Goal: Task Accomplishment & Management: Manage account settings

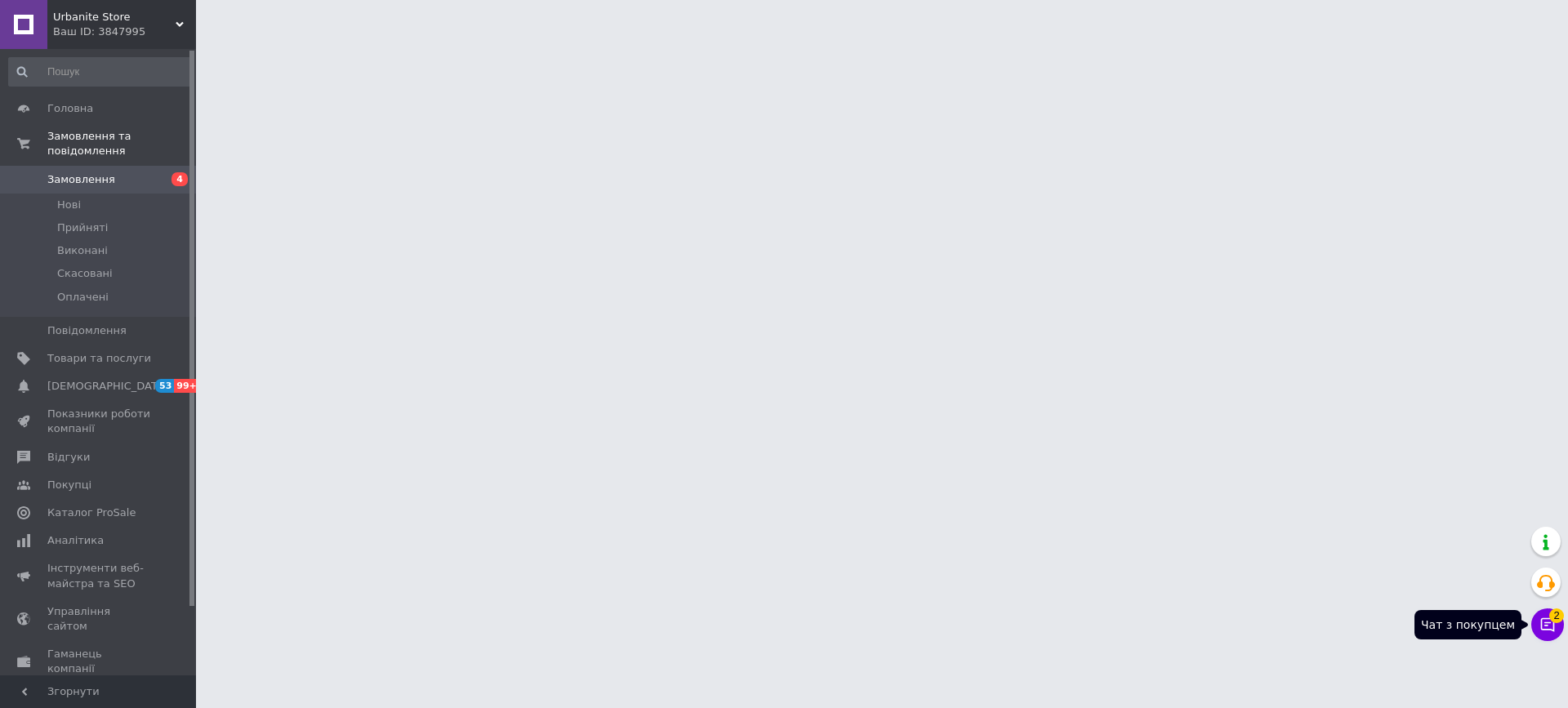
click at [1560, 619] on span "2" at bounding box center [1557, 616] width 15 height 15
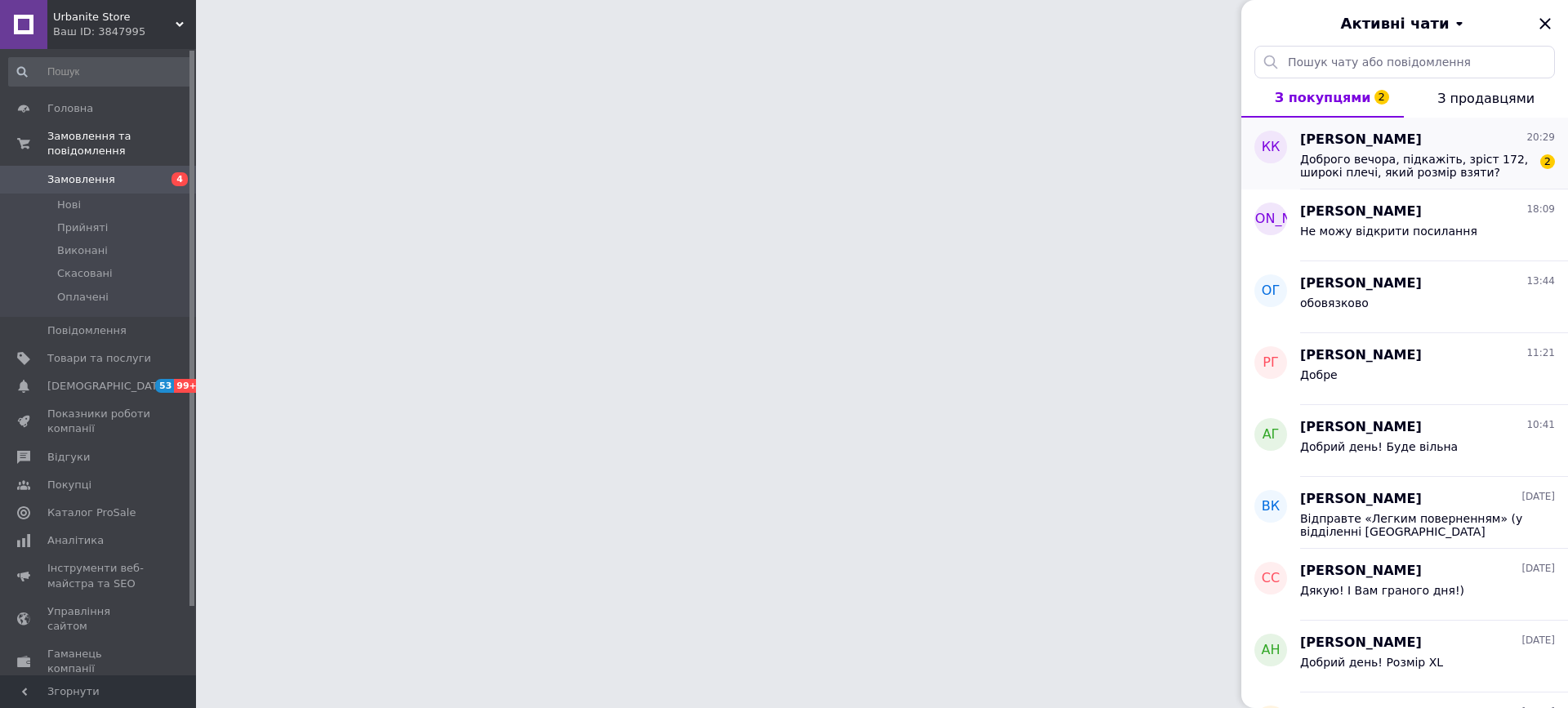
click at [1452, 168] on span "Доброго вечора, підкажіть, зріст 172, широкі плечі, який розмір взяти?" at bounding box center [1416, 165] width 232 height 27
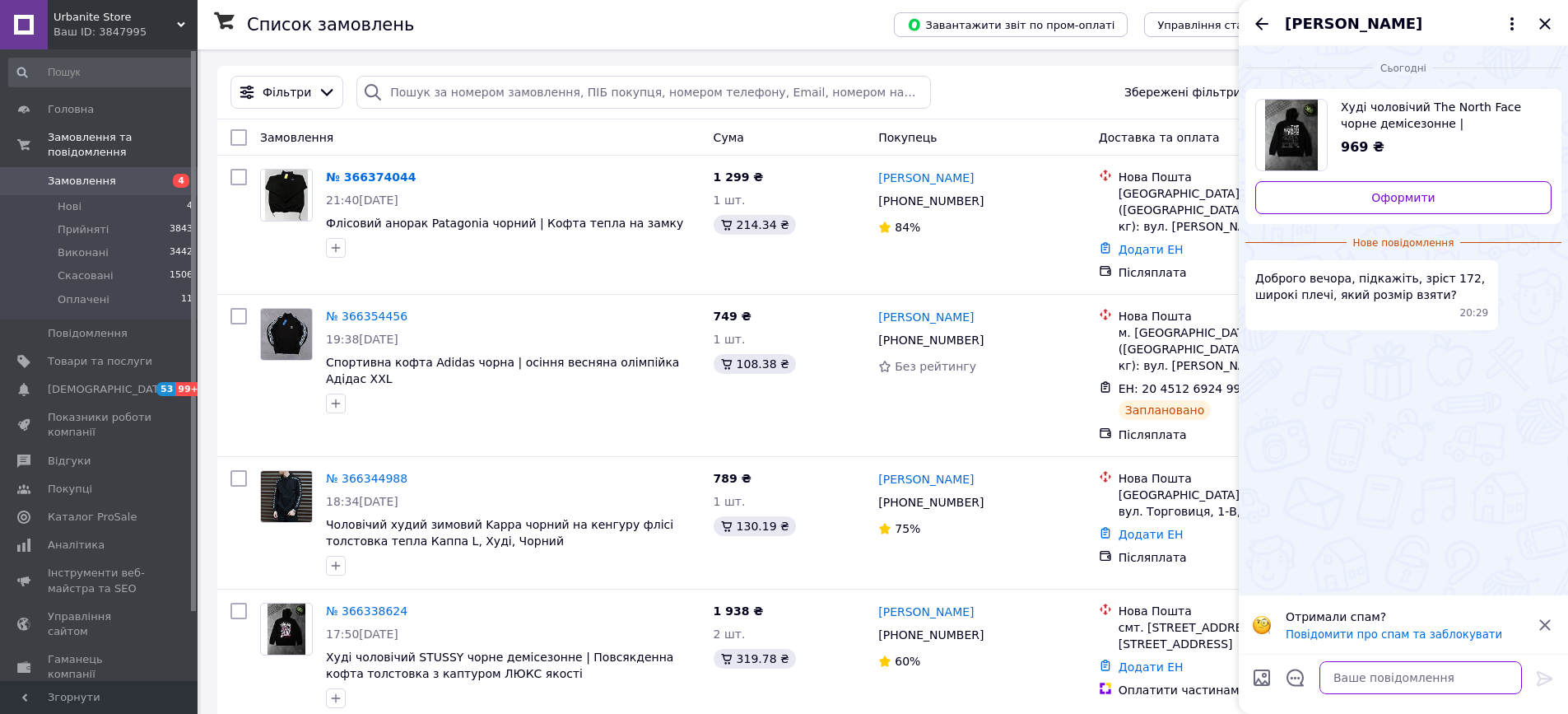
click at [1482, 676] on textarea at bounding box center [1420, 678] width 203 height 33
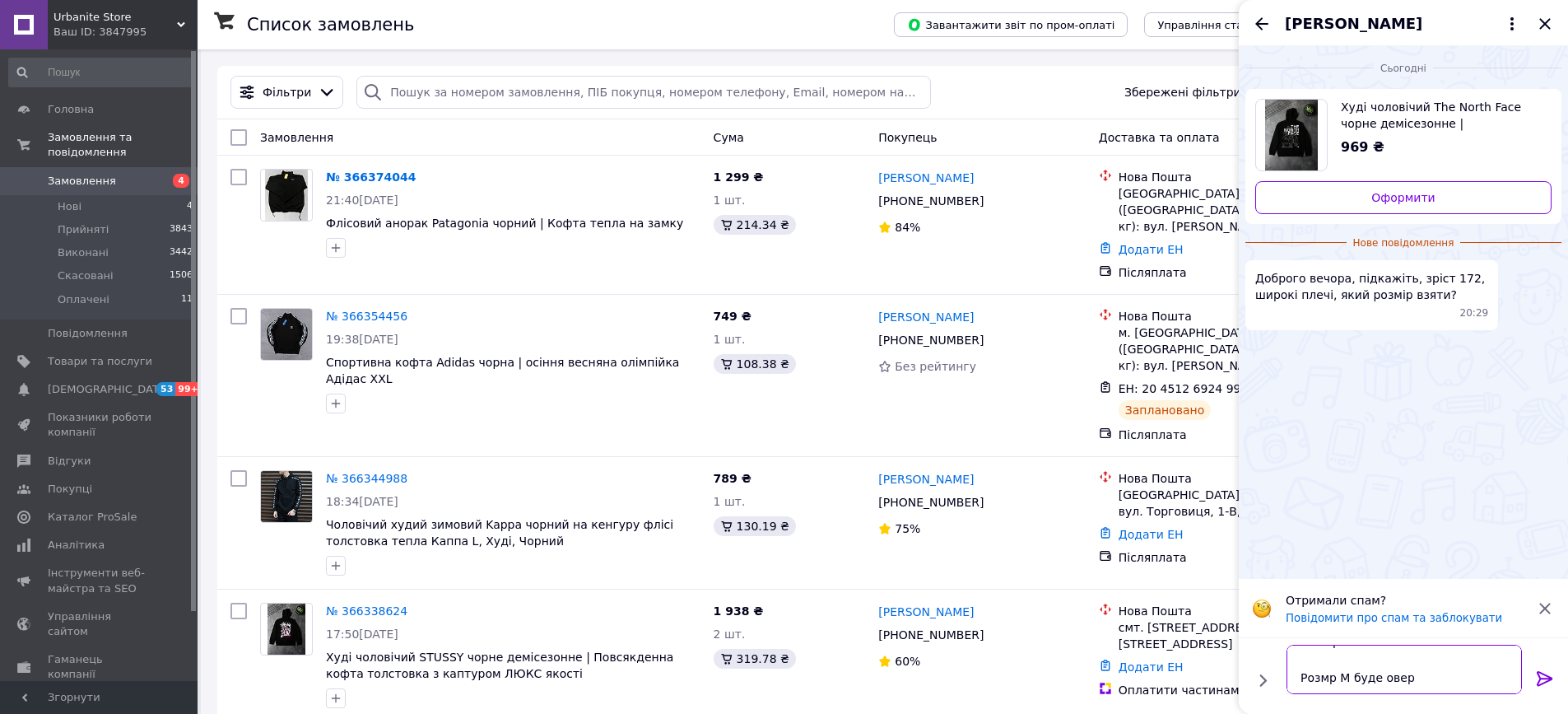
type textarea "Добрий вечір! Розмір S Розмір М буде овер"
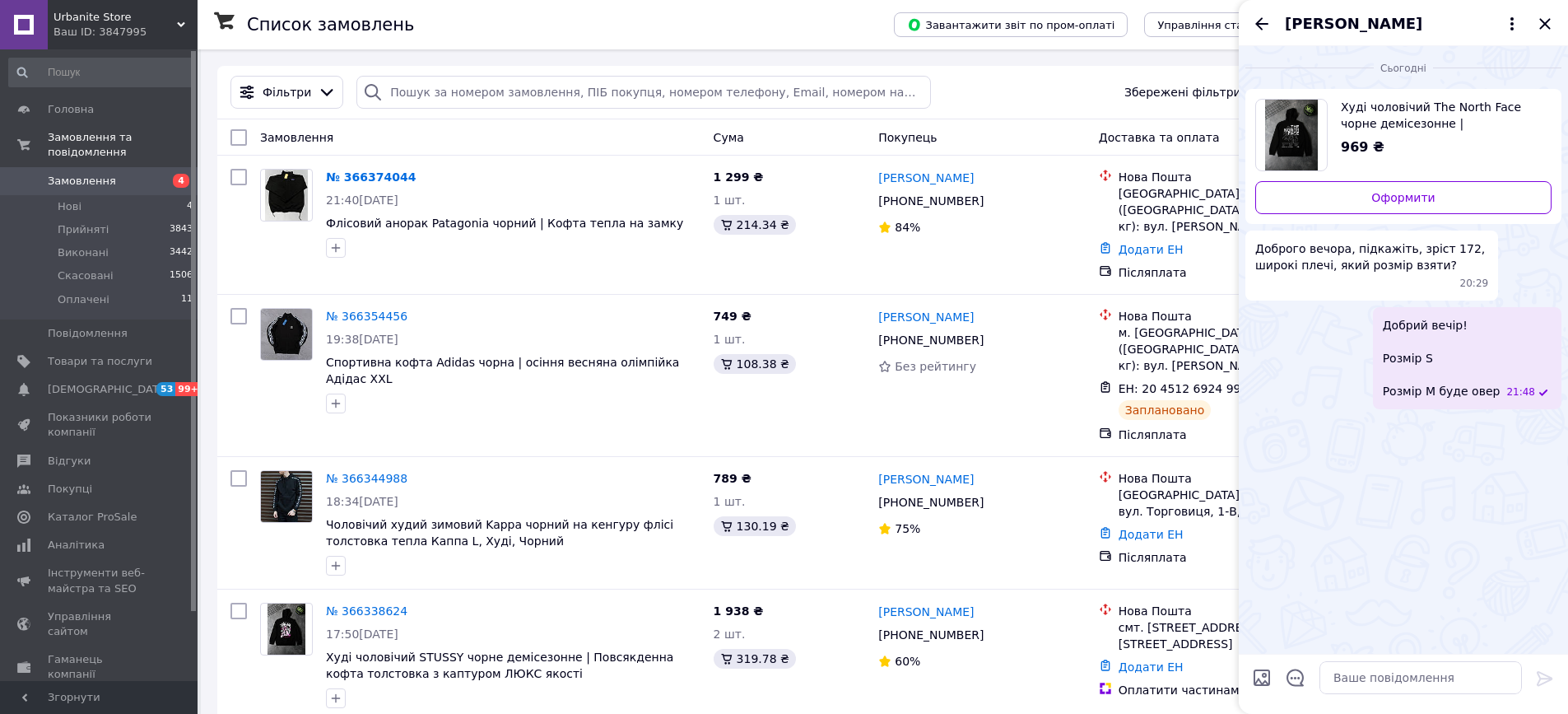
click at [1544, 35] on div "Кирило Конарев" at bounding box center [1404, 22] width 330 height 46
click at [1544, 30] on icon "Закрити" at bounding box center [1545, 23] width 20 height 20
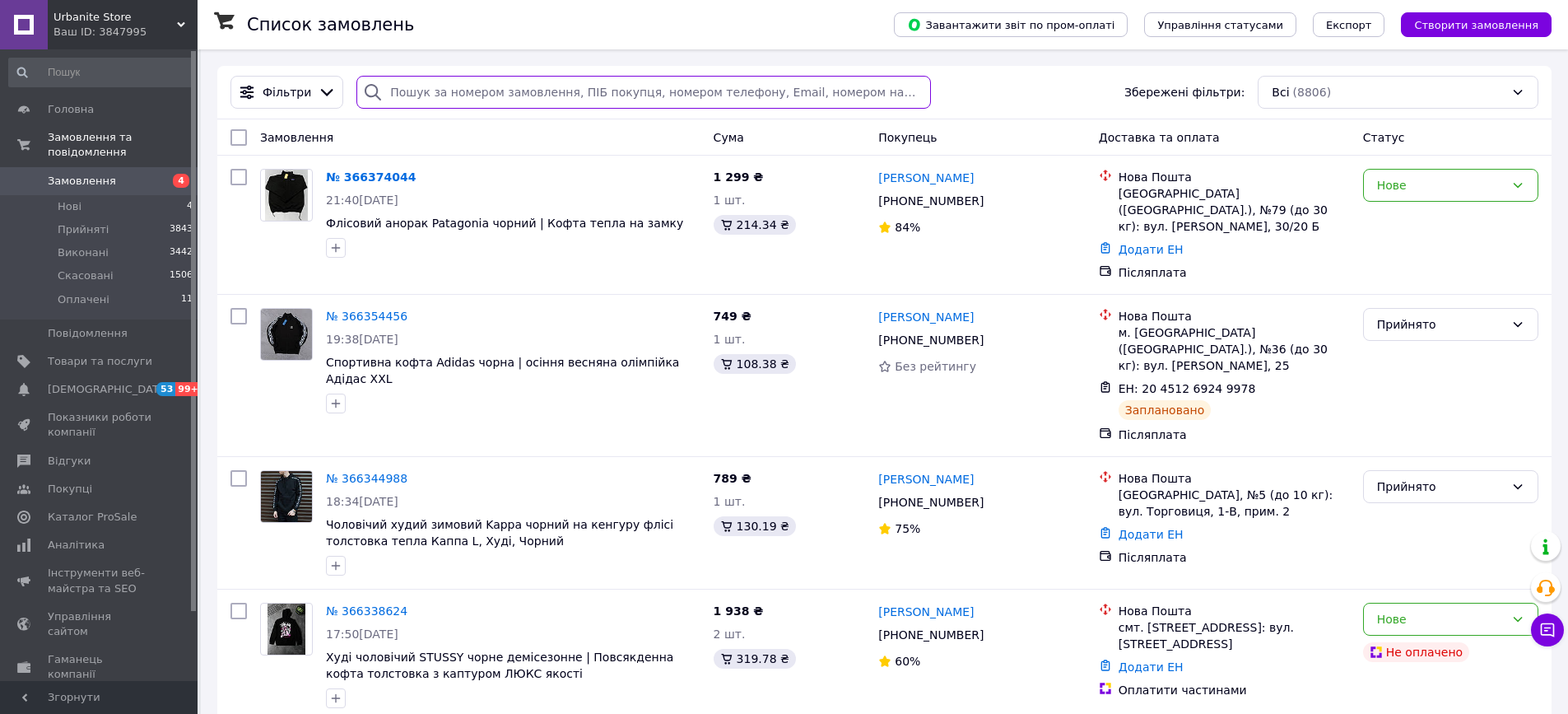
click at [406, 98] on input "search" at bounding box center [643, 92] width 574 height 33
paste input "Василенко"
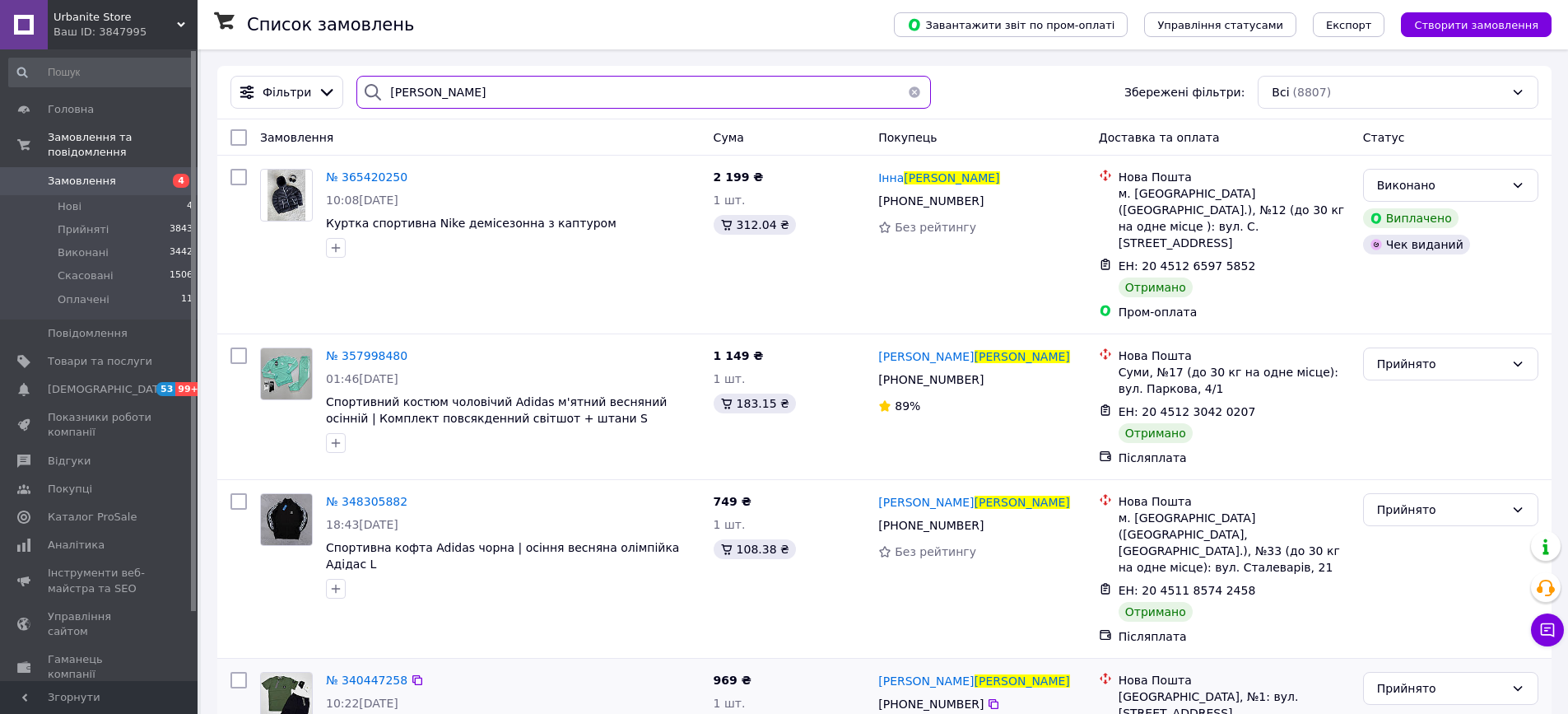
type input "Василенко"
drag, startPoint x: 915, startPoint y: 95, endPoint x: 895, endPoint y: 88, distance: 21.2
click at [914, 94] on button "button" at bounding box center [915, 92] width 33 height 33
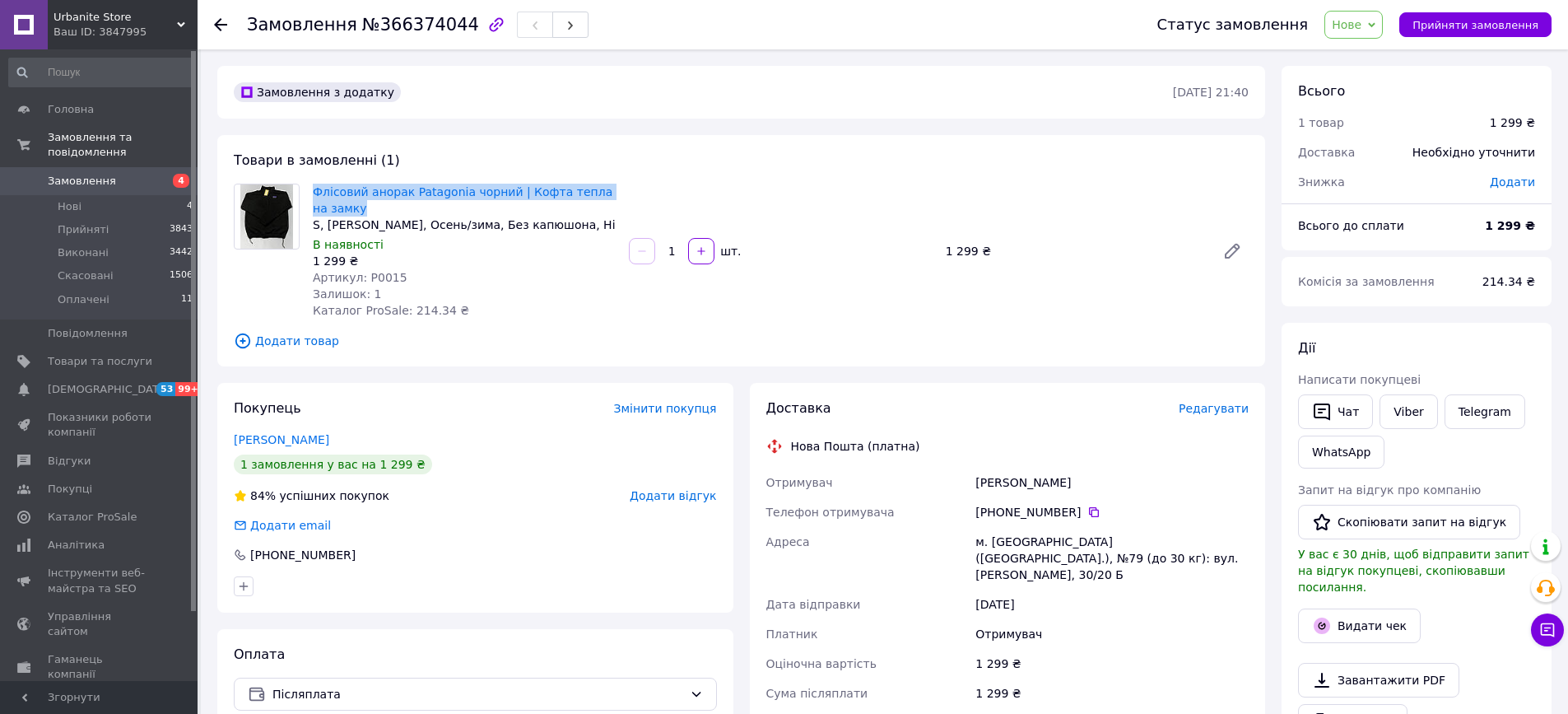
drag, startPoint x: 372, startPoint y: 212, endPoint x: 316, endPoint y: 181, distance: 64.0
click at [316, 181] on div "Флісовий анорак Patagonia чорний | Кофта тепла на замку S, Толстовка, Осень/зим…" at bounding box center [464, 251] width 316 height 142
copy link "Флісовий анорак Patagonia чорний | Кофта тепла на замку"
click at [1401, 414] on link "Viber" at bounding box center [1408, 412] width 58 height 35
click at [1039, 548] on div "м. Київ (Київська обл.), №79 (до 30 кг): вул. Світлицького, 30/20 Б" at bounding box center [1112, 558] width 280 height 62
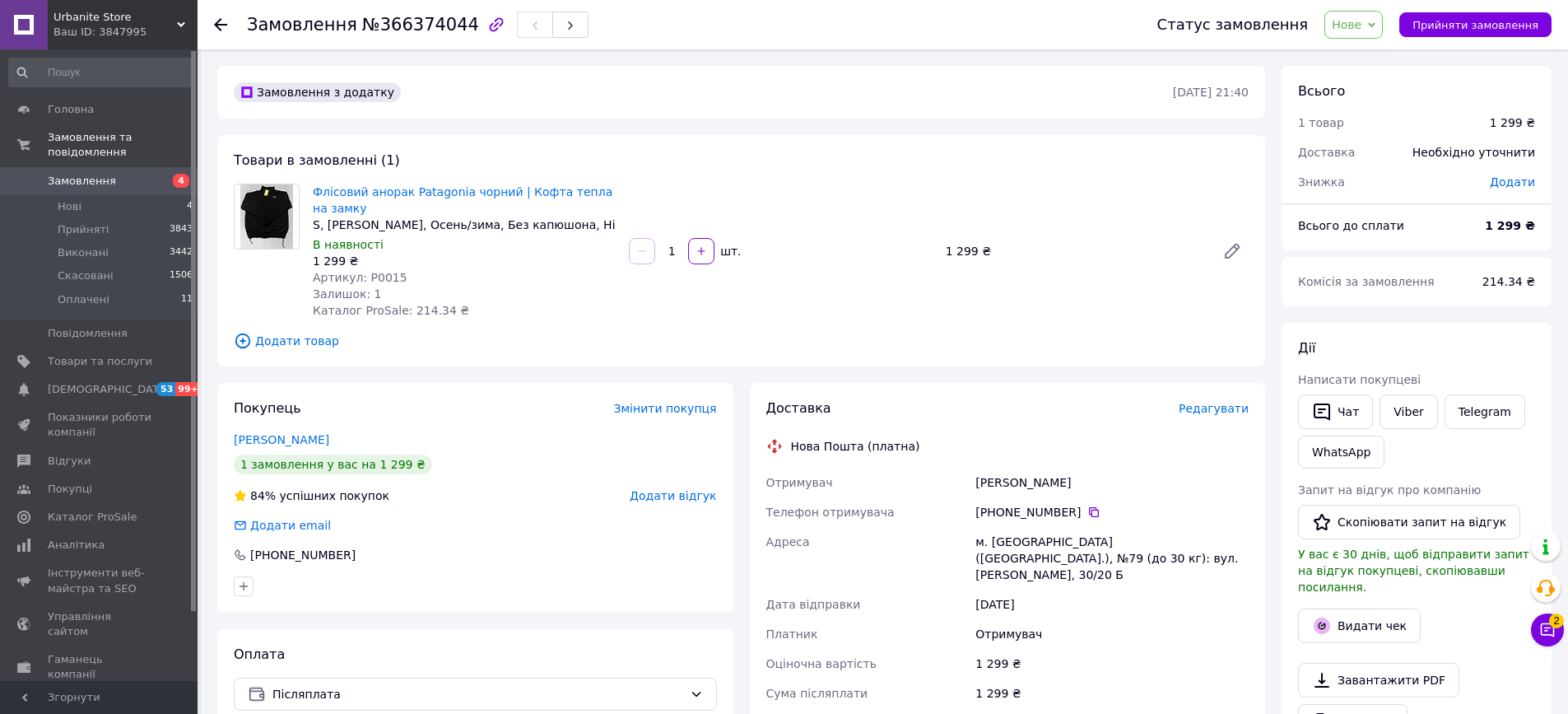
click at [1039, 548] on div "м. Київ (Київська обл.), №79 (до 30 кг): вул. Світлицького, 30/20 Б" at bounding box center [1112, 558] width 280 height 62
copy div "м. Київ (Київська обл.), №79 (до 30 кг): вул. Світлицького, 30/20 Б"
click at [1563, 641] on div "Чат з покупцем 2" at bounding box center [1547, 630] width 33 height 33
click at [1563, 638] on div "Чат з покупцем 2" at bounding box center [1547, 630] width 33 height 33
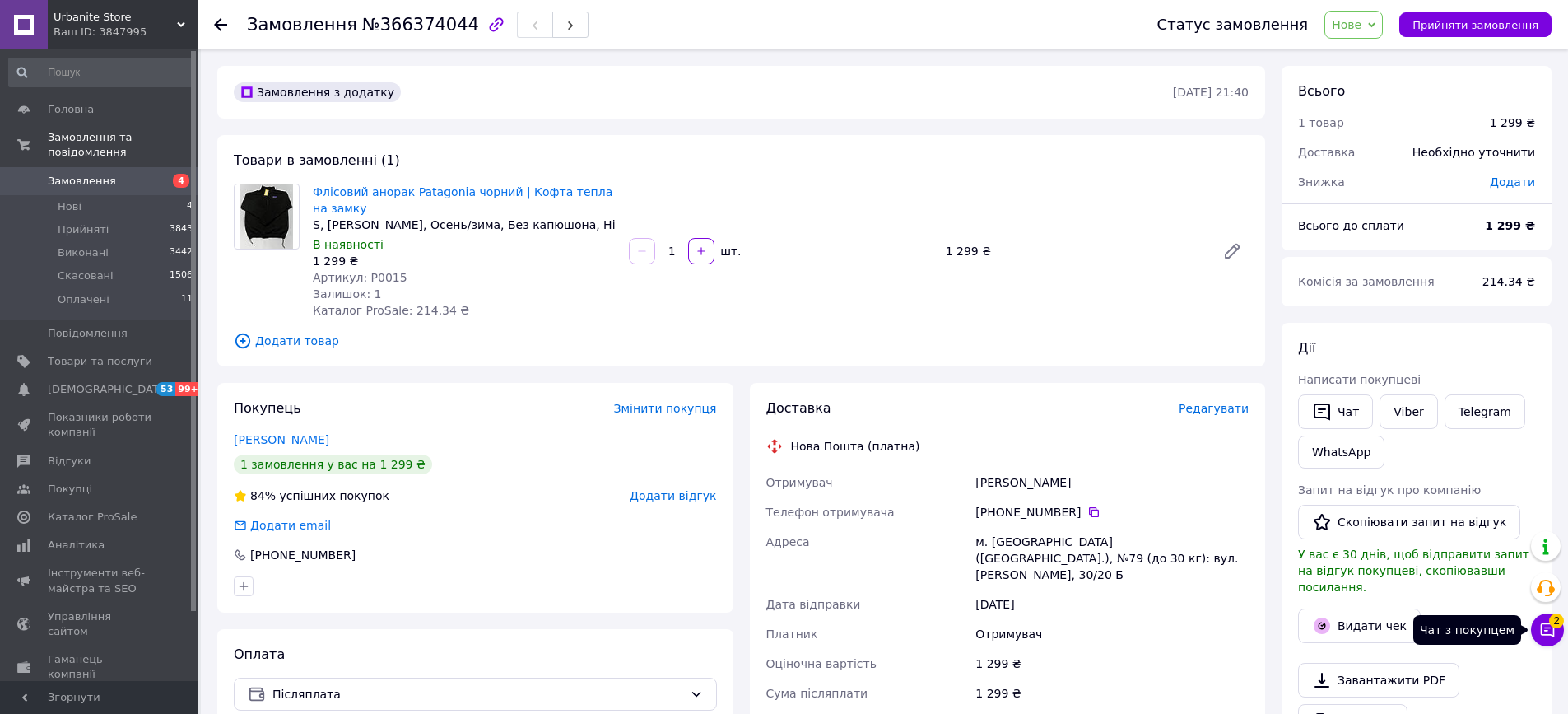
click at [1561, 635] on button "Чат з покупцем 2" at bounding box center [1547, 630] width 33 height 33
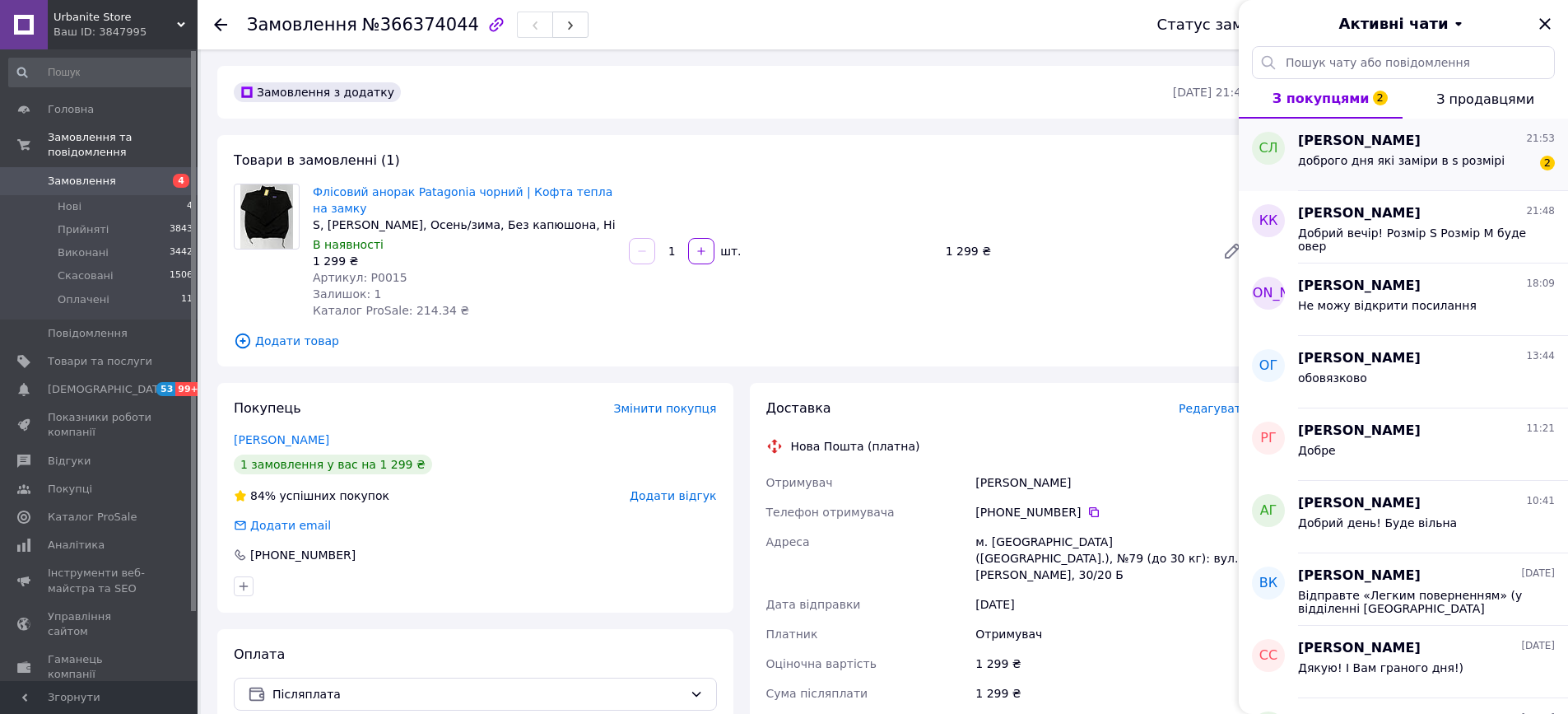
click at [1502, 143] on div "Саша Леонов 21:53" at bounding box center [1426, 142] width 257 height 19
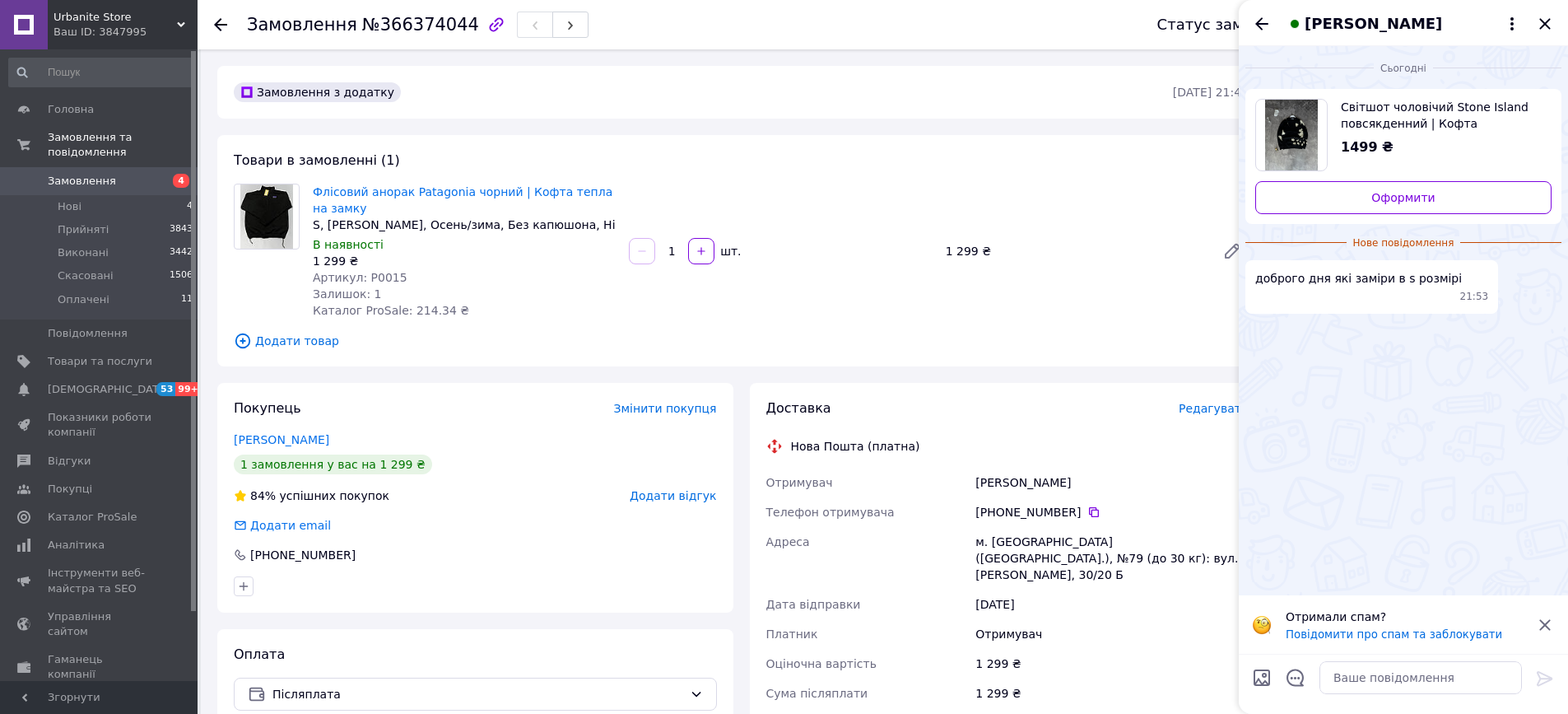
click at [1440, 141] on div "1499 ₴" at bounding box center [1439, 148] width 198 height 19
click at [1542, 18] on icon "Закрити" at bounding box center [1545, 23] width 20 height 20
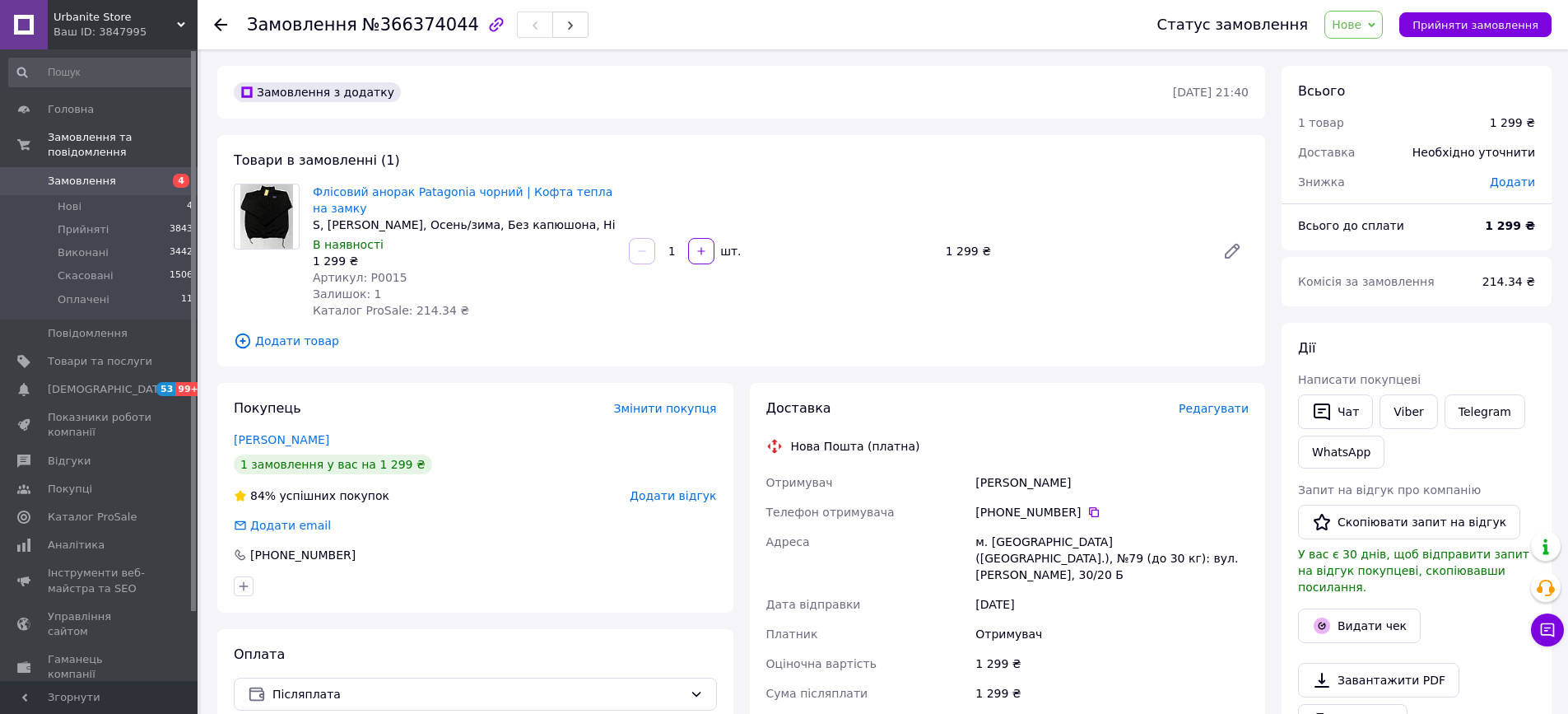
click at [1039, 483] on div "Тимошенко Данило" at bounding box center [1112, 483] width 280 height 29
click at [1039, 483] on div "[PERSON_NAME]" at bounding box center [1112, 483] width 280 height 29
copy div "[PERSON_NAME]"
click at [1403, 426] on link "Viber" at bounding box center [1408, 412] width 58 height 35
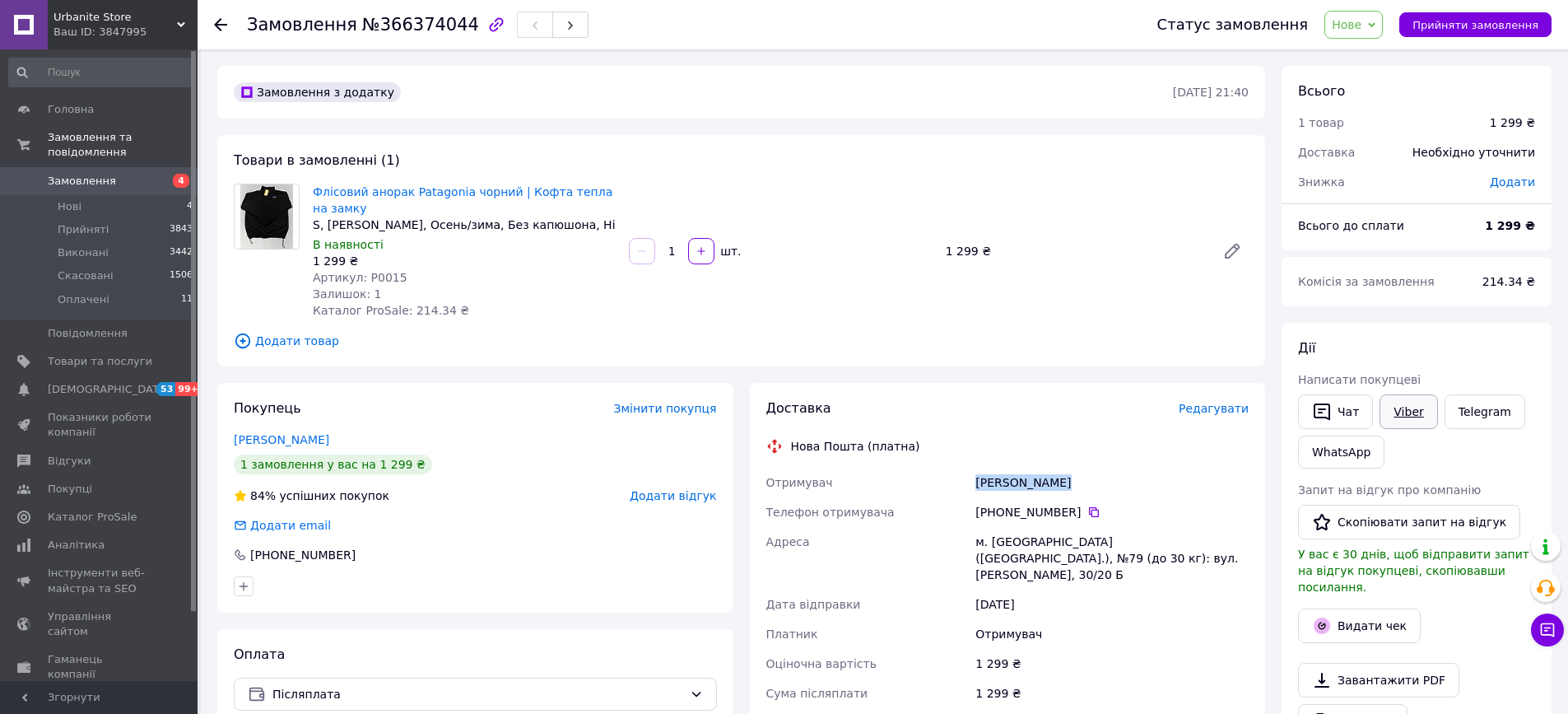
click at [1403, 426] on link "Viber" at bounding box center [1408, 412] width 58 height 35
copy div "[PERSON_NAME]"
click at [382, 265] on div "1 299 ₴" at bounding box center [463, 261] width 303 height 16
click at [380, 272] on span "Артикул: P0015" at bounding box center [360, 277] width 95 height 13
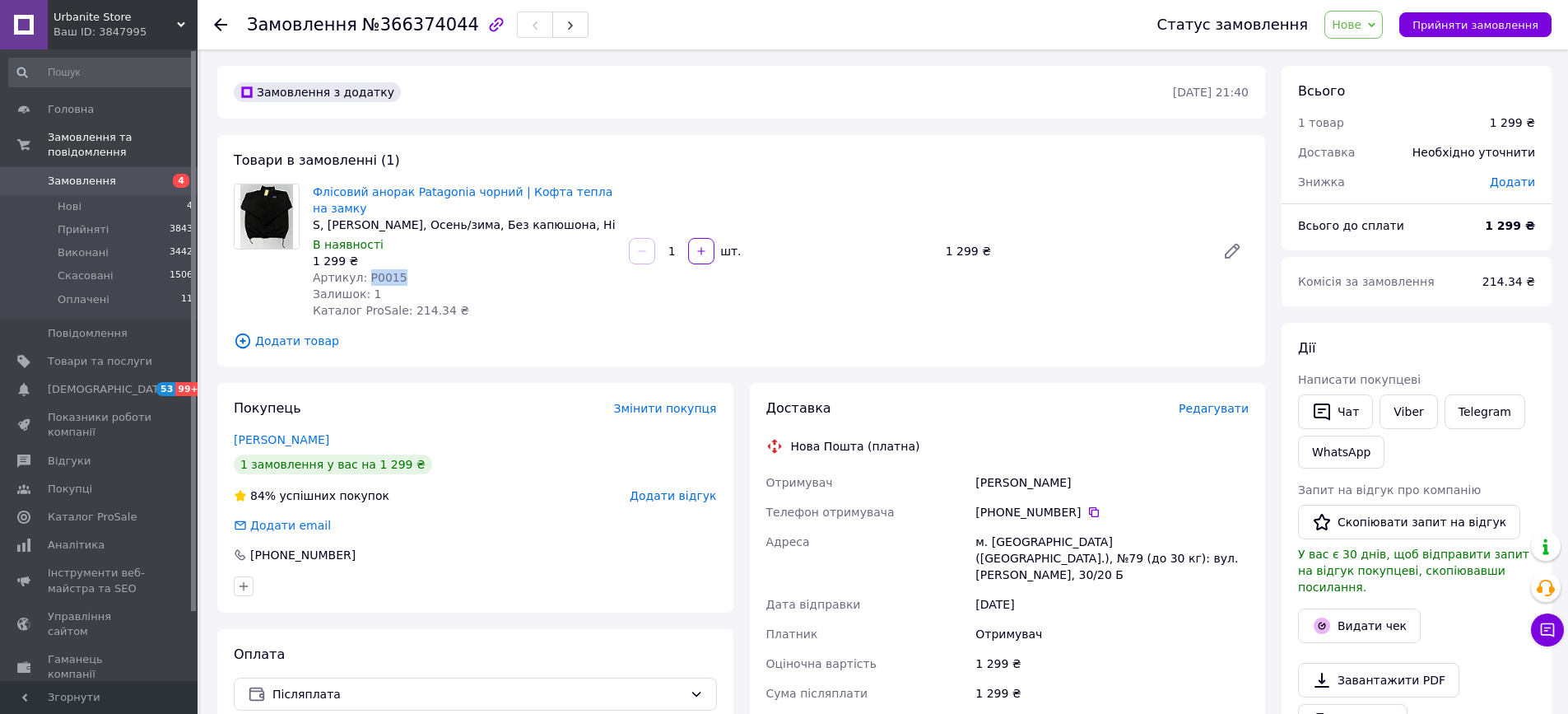
copy span "P0015"
click at [1006, 494] on div "Тимошенко Данило" at bounding box center [1112, 483] width 280 height 29
click at [1006, 493] on div "Тимошенко Данило" at bounding box center [1112, 483] width 280 height 29
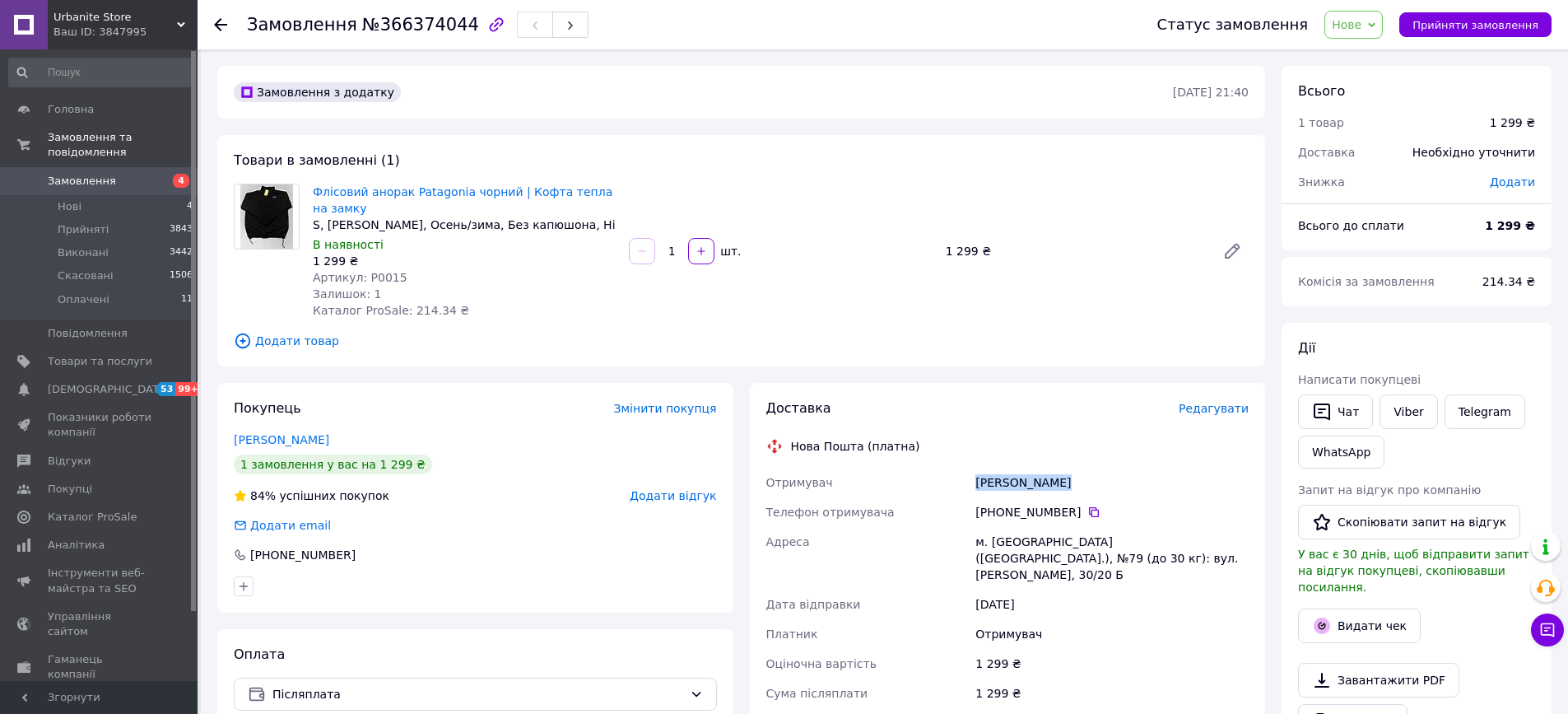
copy div "Тимошенко Данило"
click at [1474, 29] on span "Прийняти замовлення" at bounding box center [1476, 25] width 126 height 12
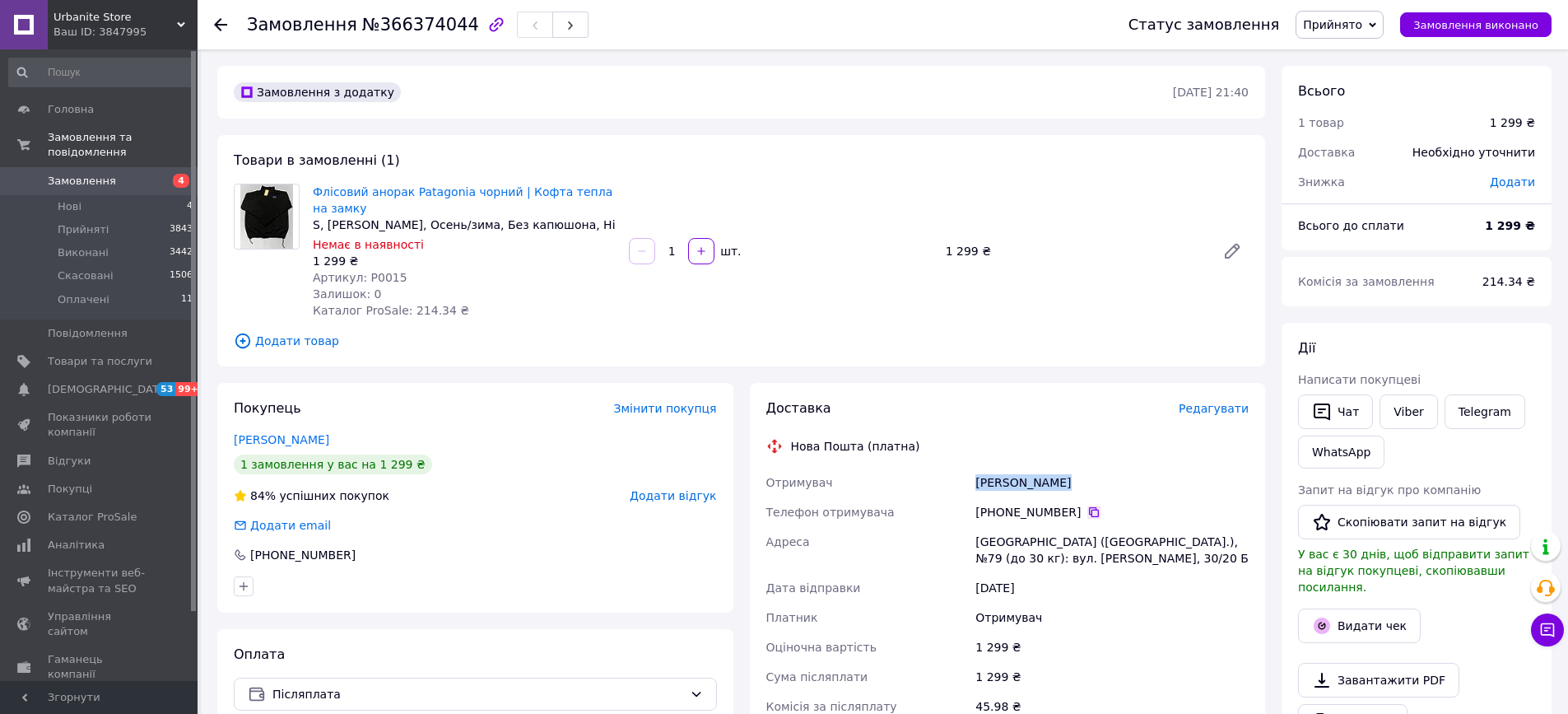
click at [1089, 514] on icon at bounding box center [1093, 512] width 9 height 9
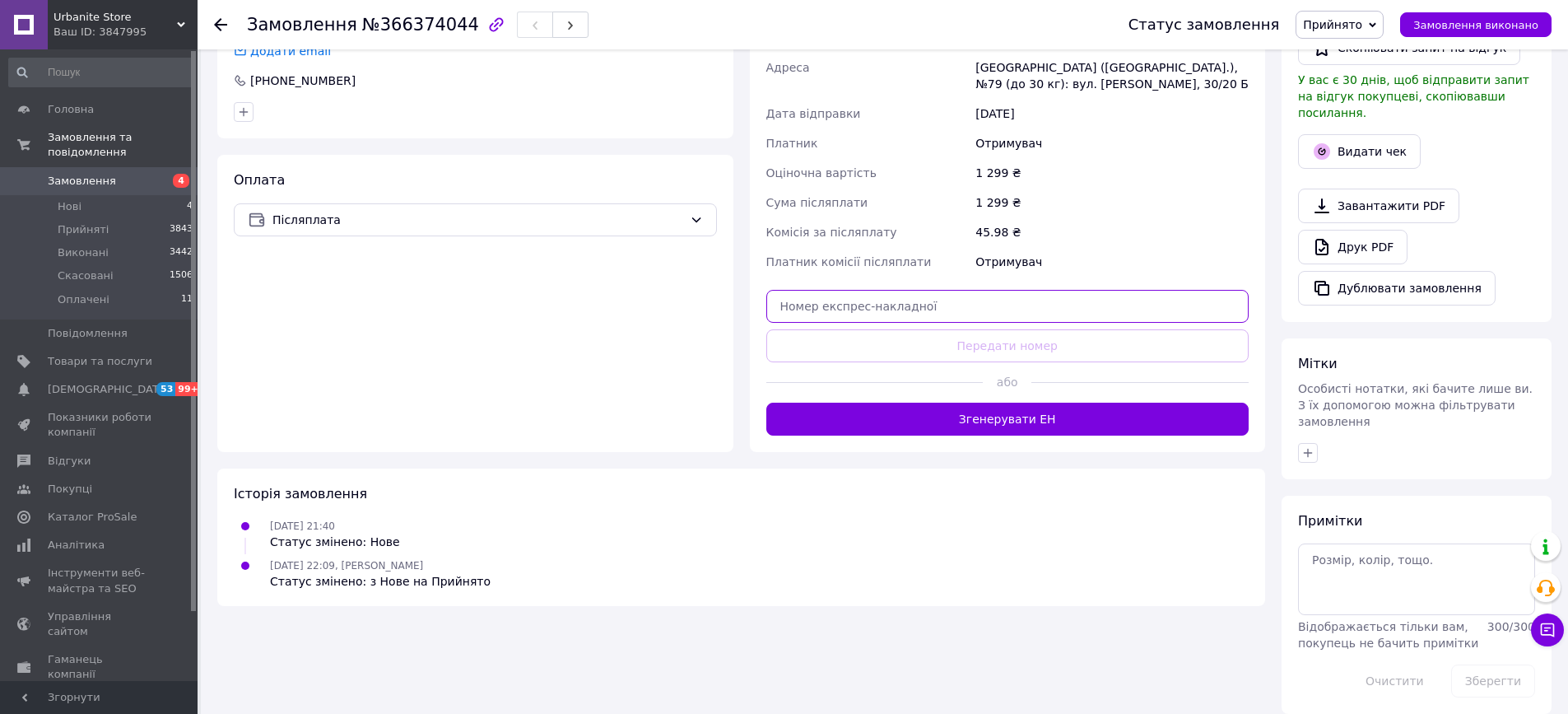
click at [998, 294] on input "text" at bounding box center [1008, 306] width 483 height 33
paste input "20451269286594"
type input "20451269286594"
click at [917, 363] on div at bounding box center [875, 382] width 217 height 41
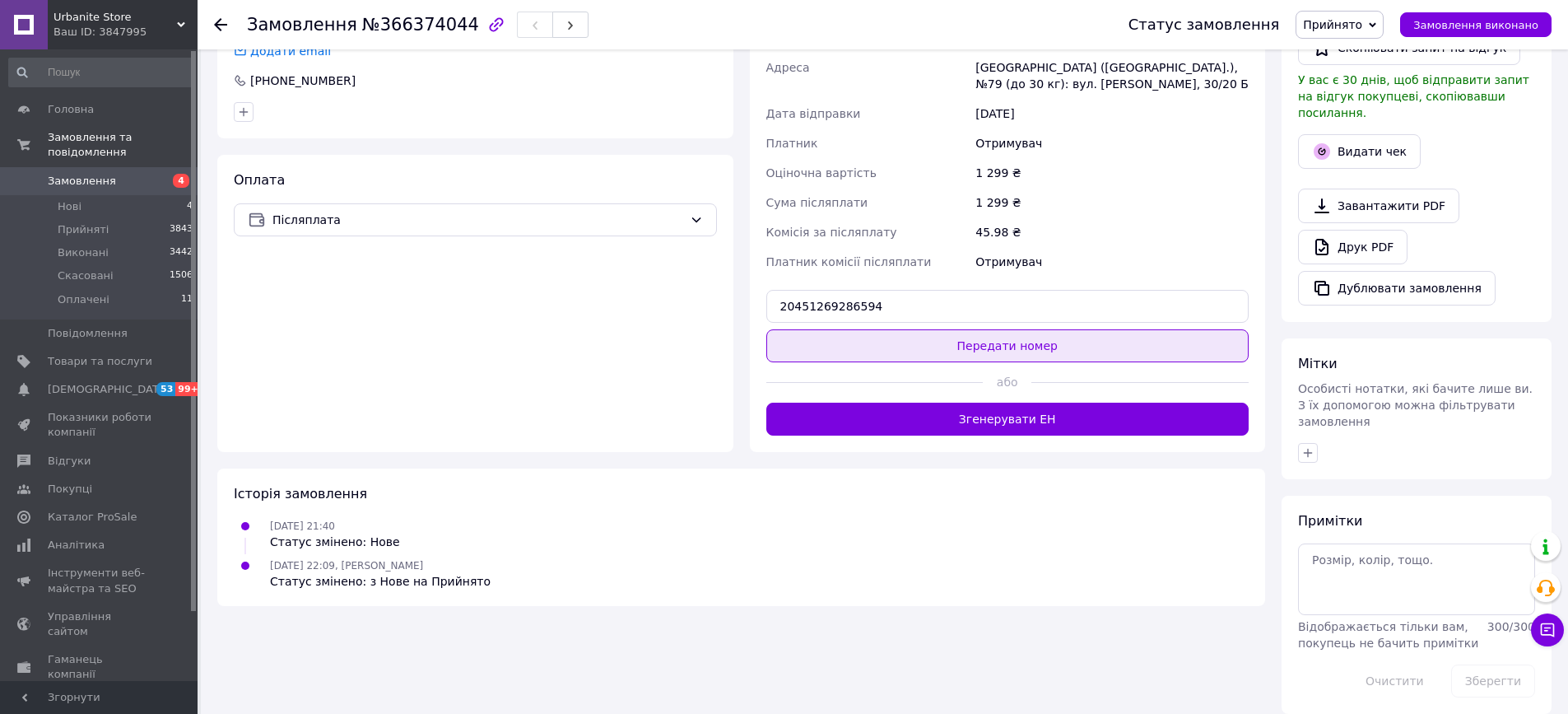
click at [917, 355] on button "Передати номер" at bounding box center [1008, 346] width 483 height 33
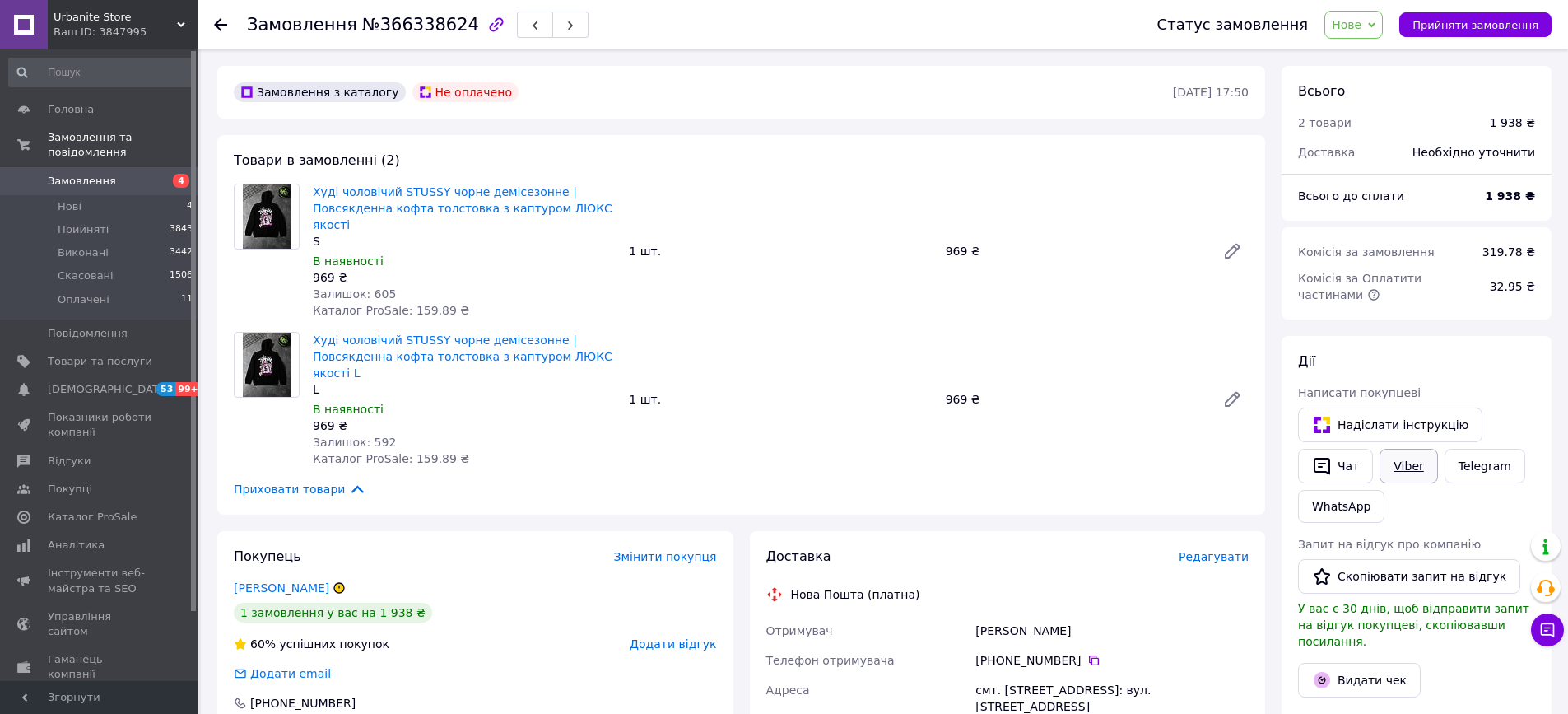
click at [1404, 468] on link "Viber" at bounding box center [1408, 466] width 58 height 35
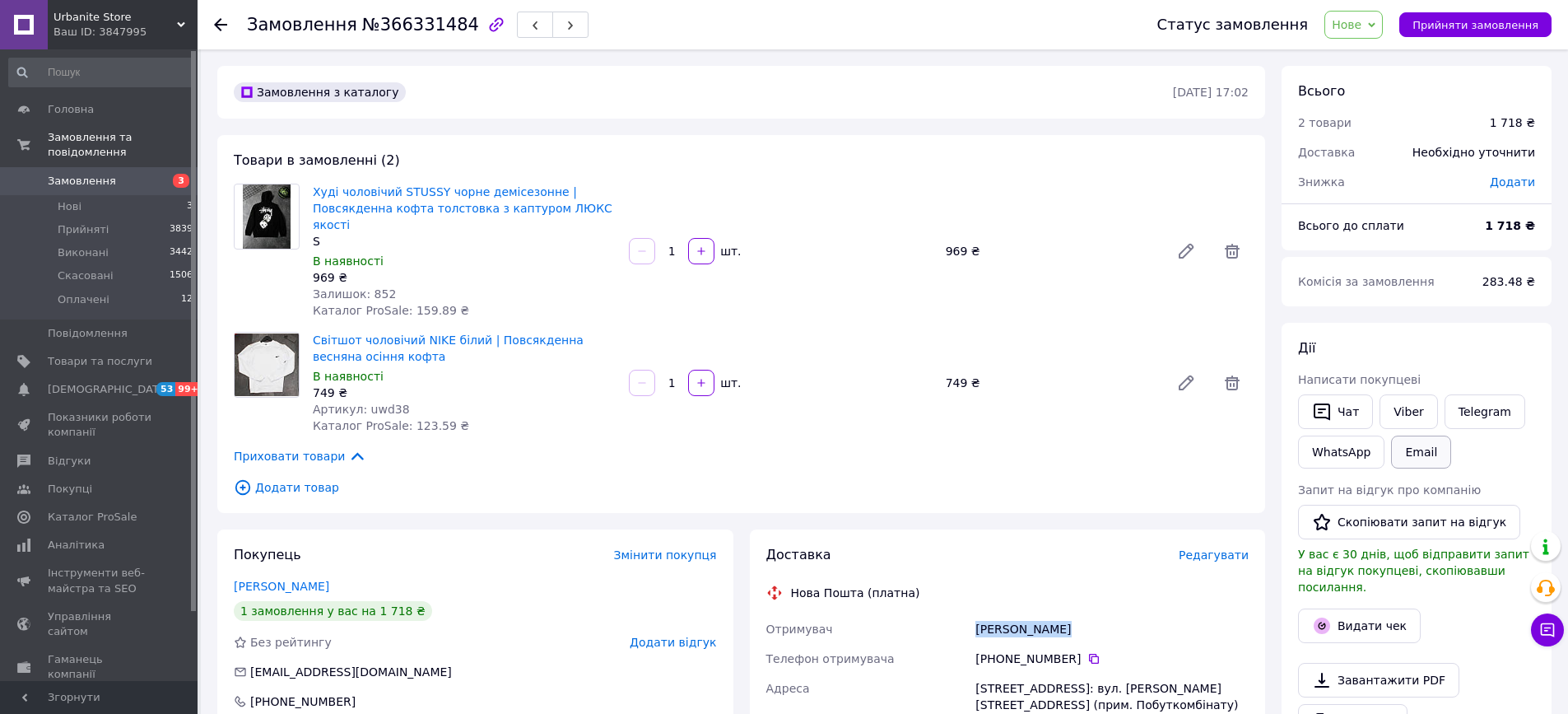
drag, startPoint x: 0, startPoint y: 0, endPoint x: 1431, endPoint y: 456, distance: 1501.9
click at [1431, 456] on button "Email" at bounding box center [1421, 452] width 60 height 33
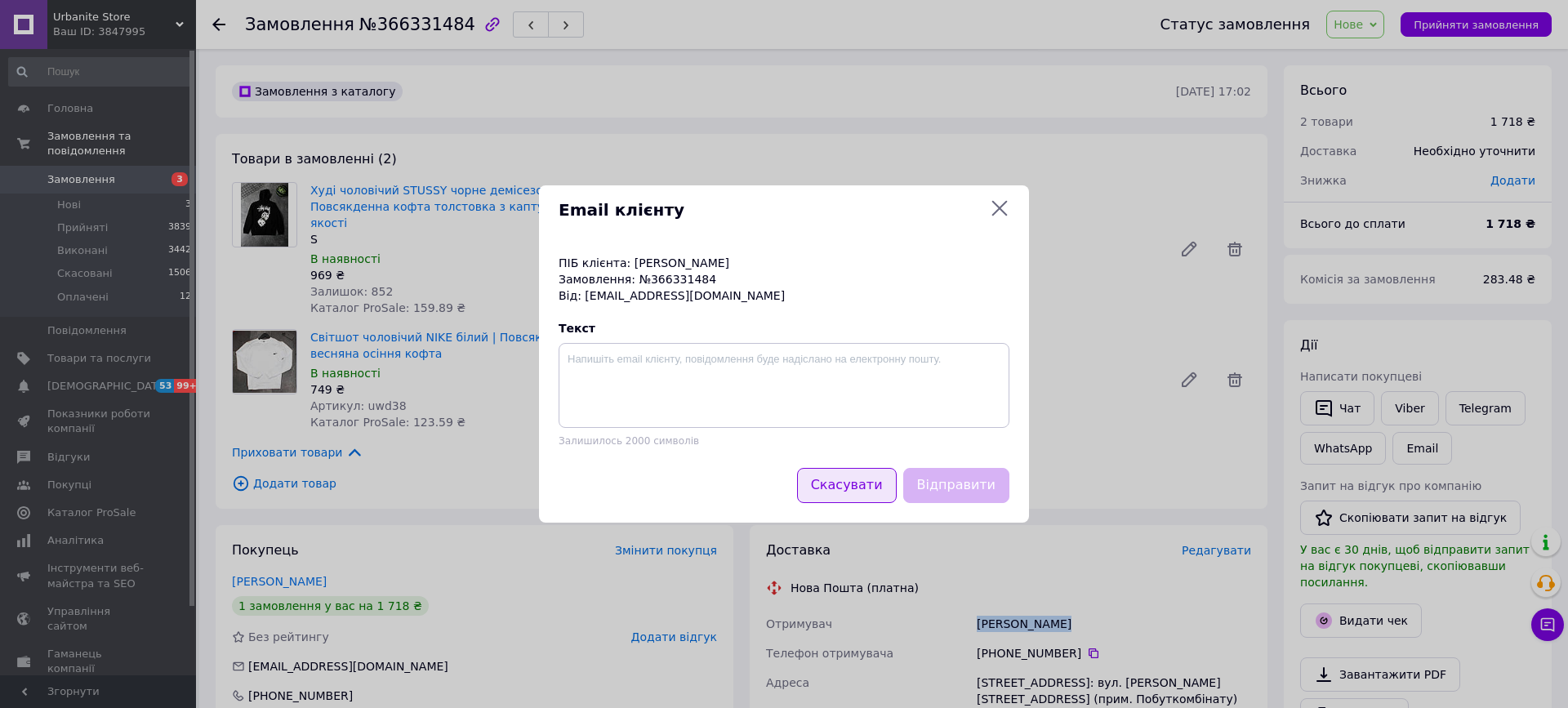
click at [841, 479] on button "Скасувати" at bounding box center [847, 485] width 99 height 35
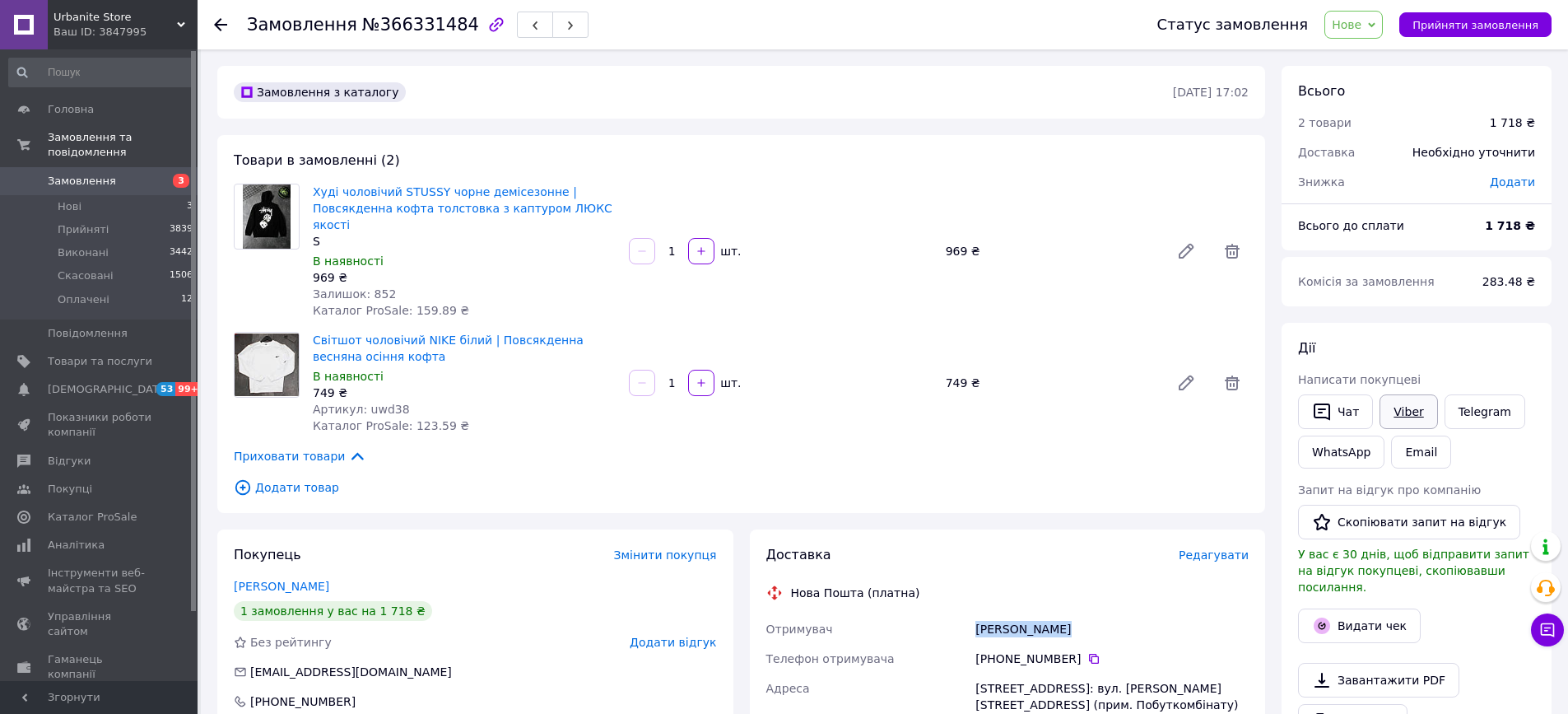
click at [1428, 402] on link "Viber" at bounding box center [1408, 412] width 58 height 35
click at [1393, 417] on link "Viber" at bounding box center [1408, 412] width 58 height 35
click at [335, 342] on link "Світшот чоловічий NIKE білий | Повсякденна весняна осіння кофта" at bounding box center [448, 348] width 271 height 29
click at [1087, 661] on icon at bounding box center [1093, 658] width 13 height 13
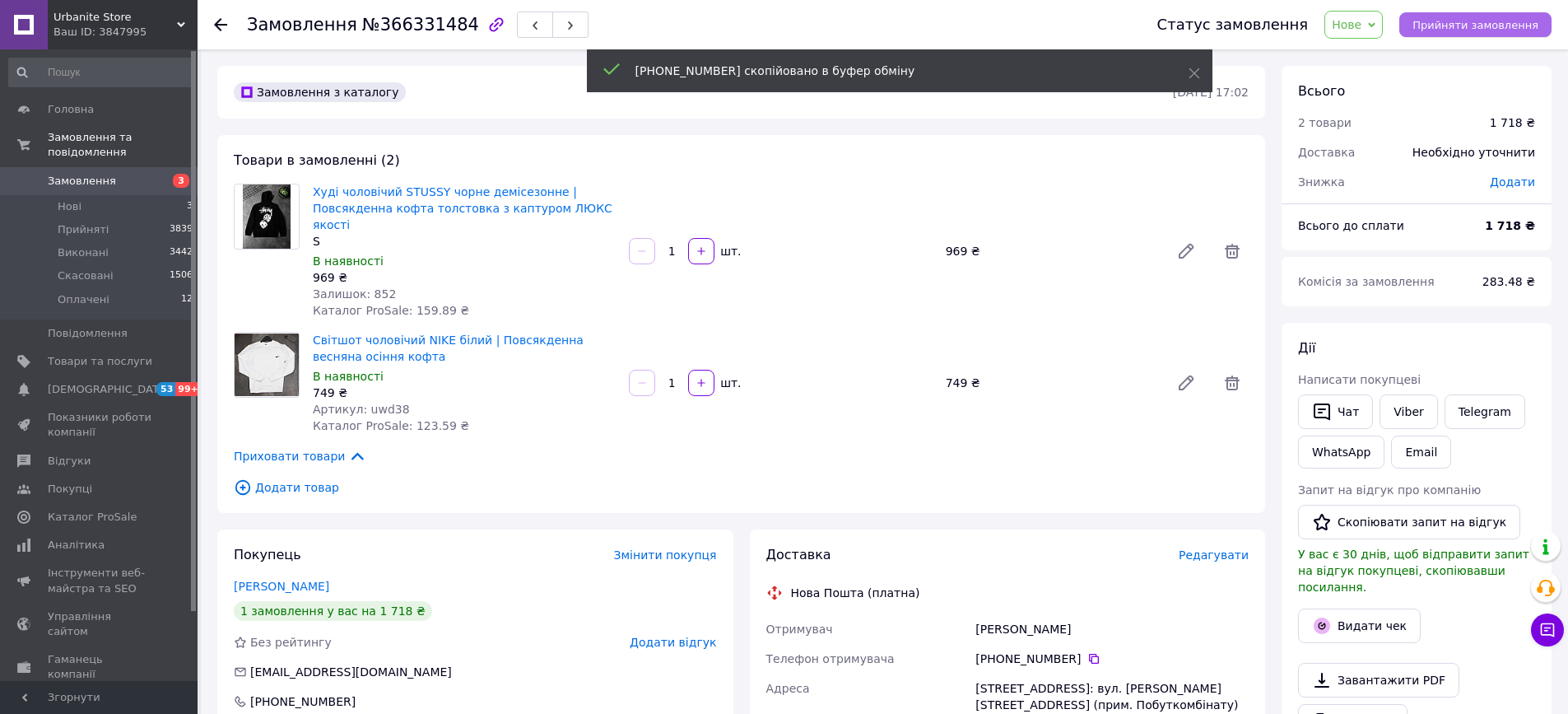
click at [1456, 35] on button "Прийняти замовлення" at bounding box center [1476, 24] width 152 height 25
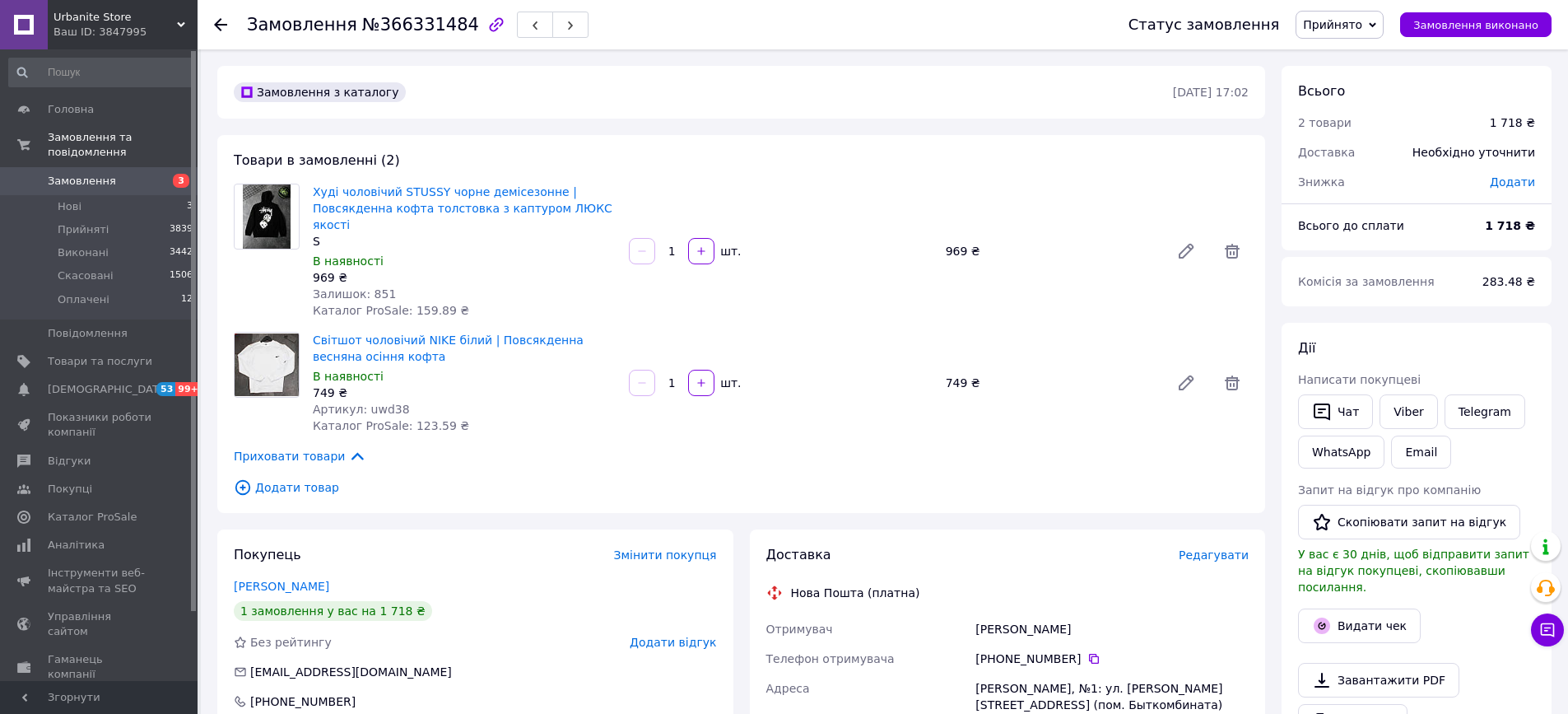
scroll to position [529, 0]
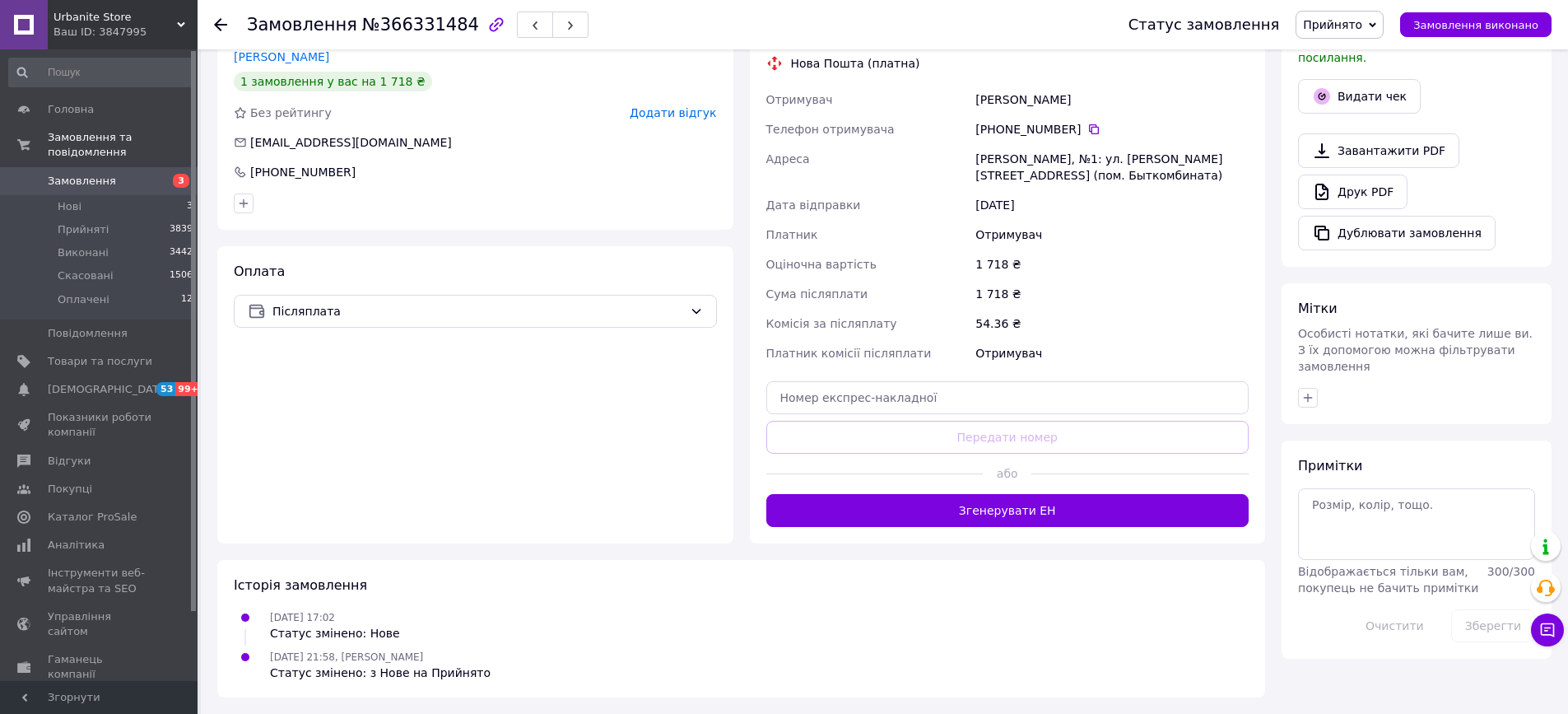
click at [1019, 420] on div "Доставка Редагувати Нова Пошта (платна) Отримувач Бойчук Наталя Телефон отримув…" at bounding box center [1008, 271] width 483 height 510
click at [1015, 415] on div "Доставка Редагувати Нова Пошта (платна) Отримувач Бойчук Наталя Телефон отримув…" at bounding box center [1008, 271] width 483 height 510
click at [1010, 410] on input "text" at bounding box center [1008, 398] width 483 height 33
paste input "20451269284056"
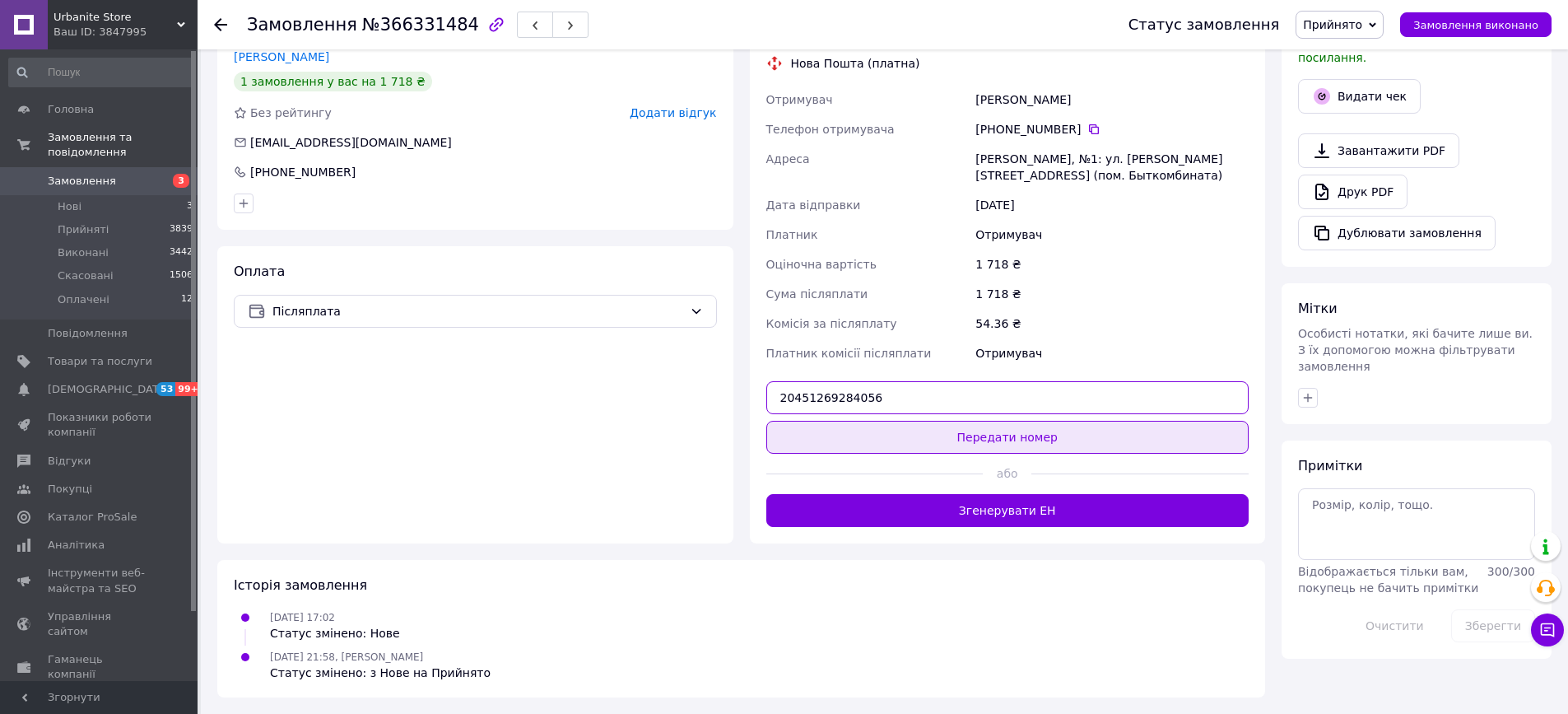
type input "20451269284056"
click at [1007, 448] on button "Передати номер" at bounding box center [1008, 437] width 483 height 33
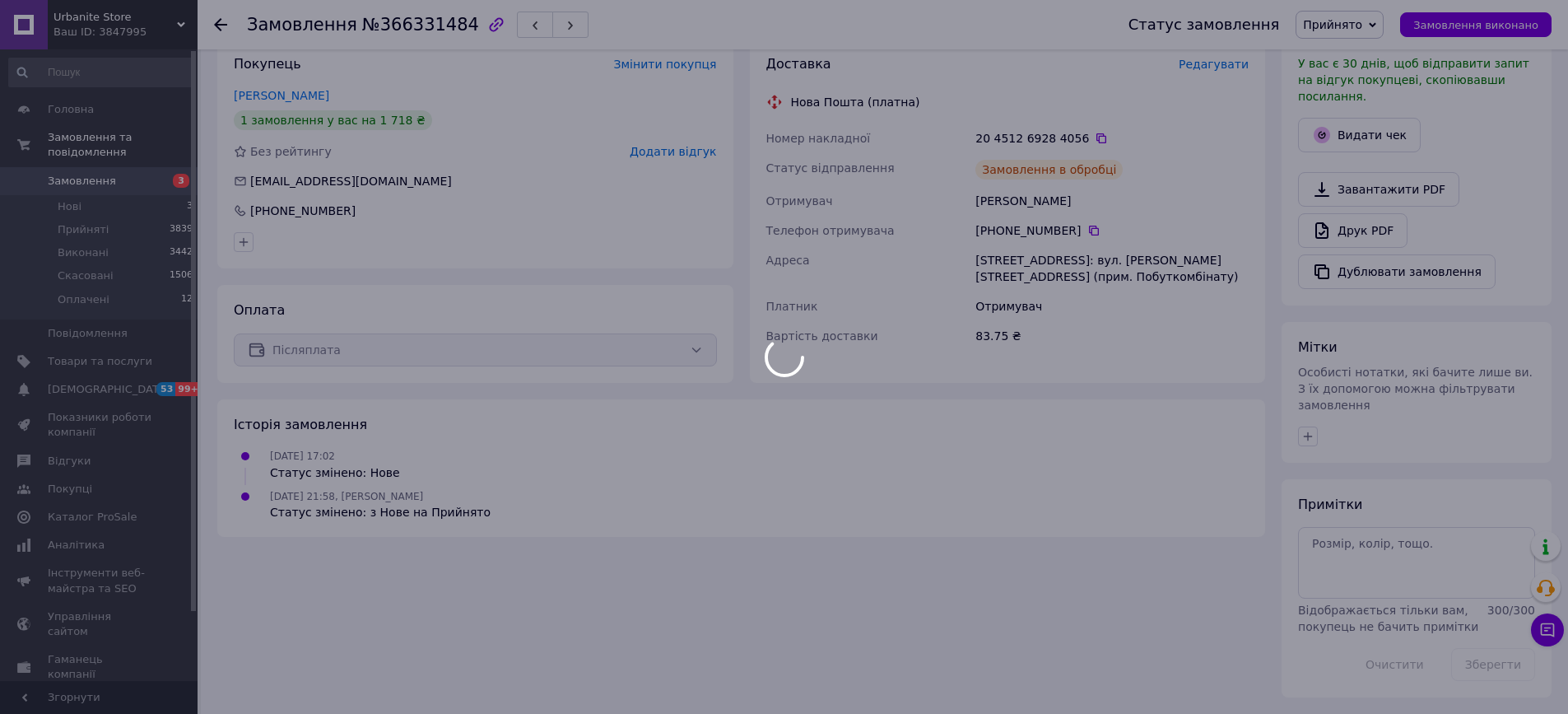
scroll to position [474, 0]
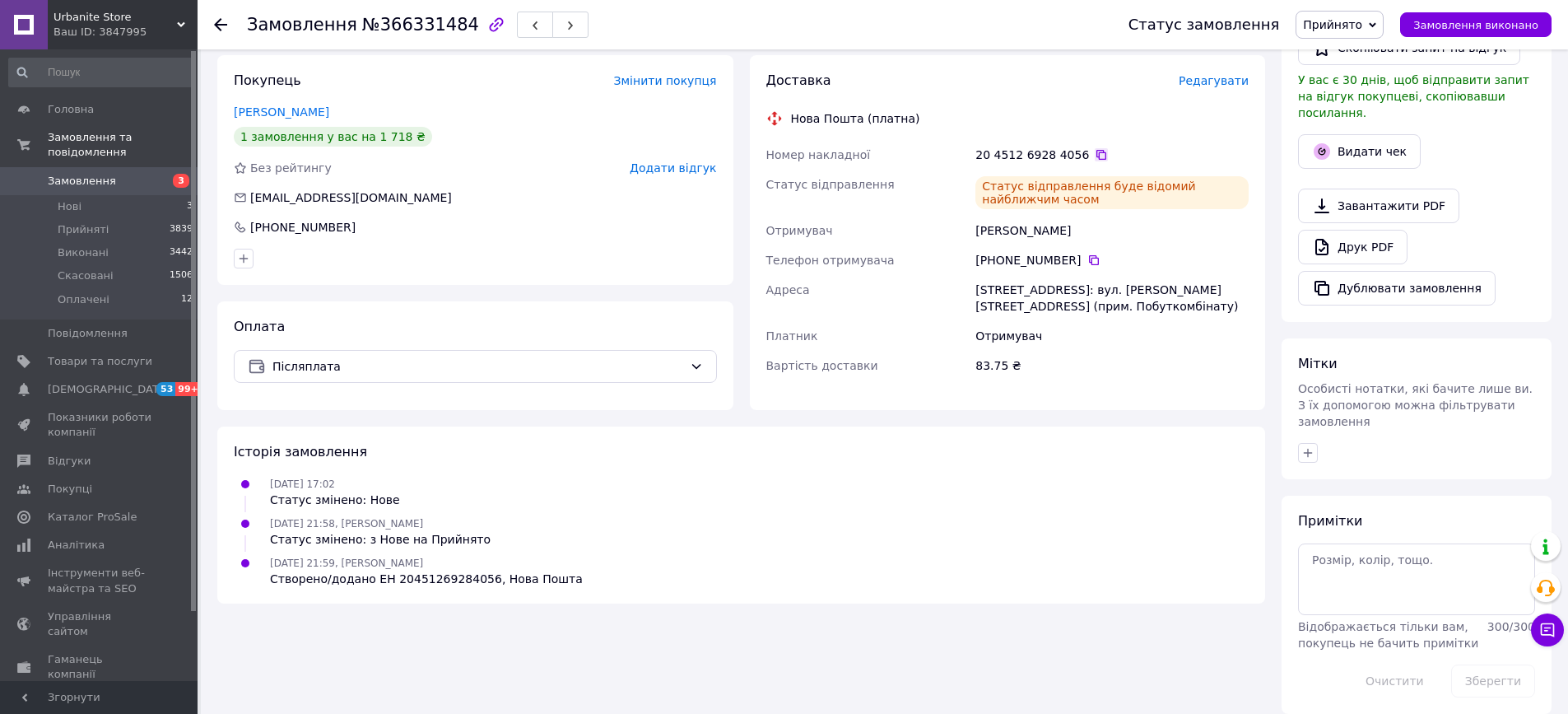
click at [1098, 158] on icon at bounding box center [1101, 155] width 13 height 13
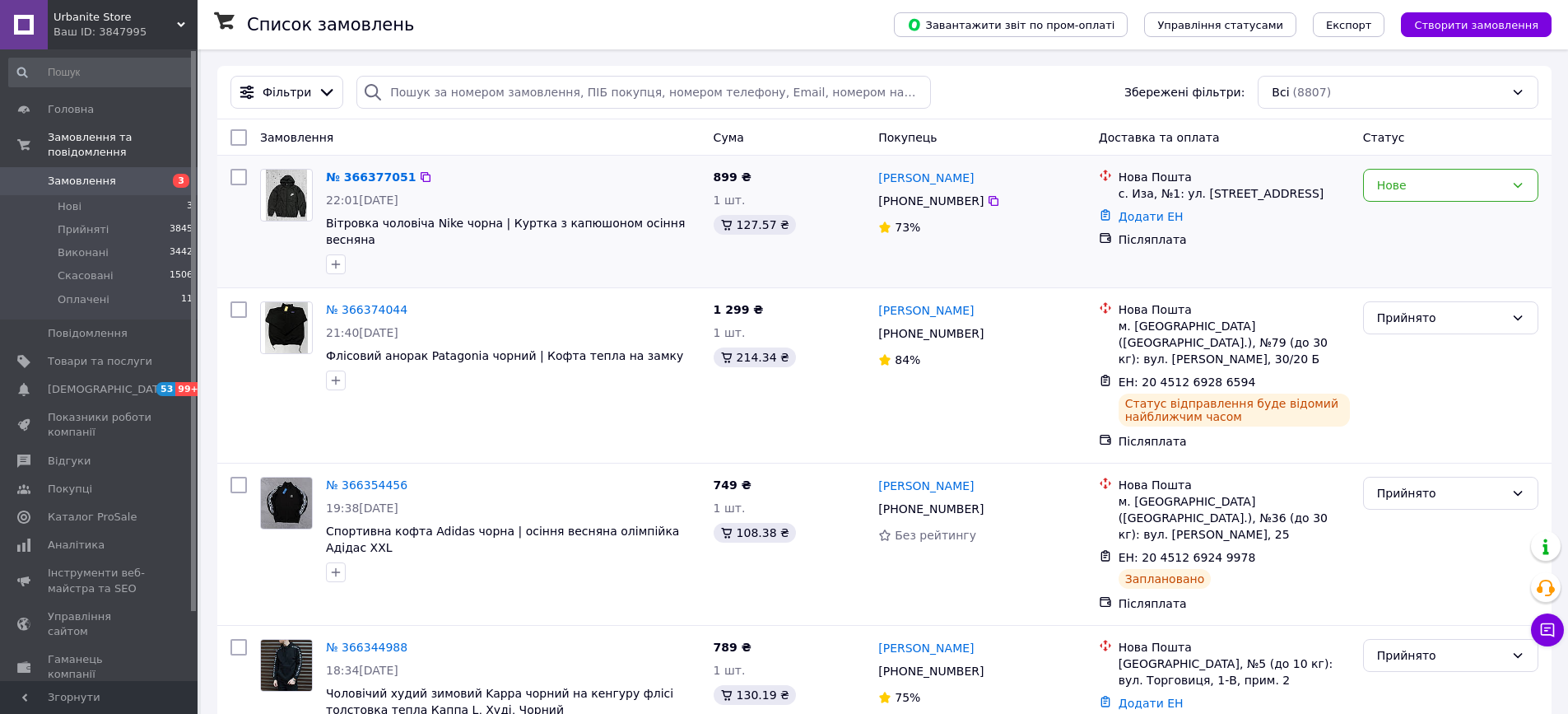
click at [356, 167] on div "№ 366377051" at bounding box center [371, 177] width 93 height 20
click at [584, 349] on span "Флісовий анорак Patagonia чорний | Кофта тепла на замку" at bounding box center [505, 355] width 357 height 13
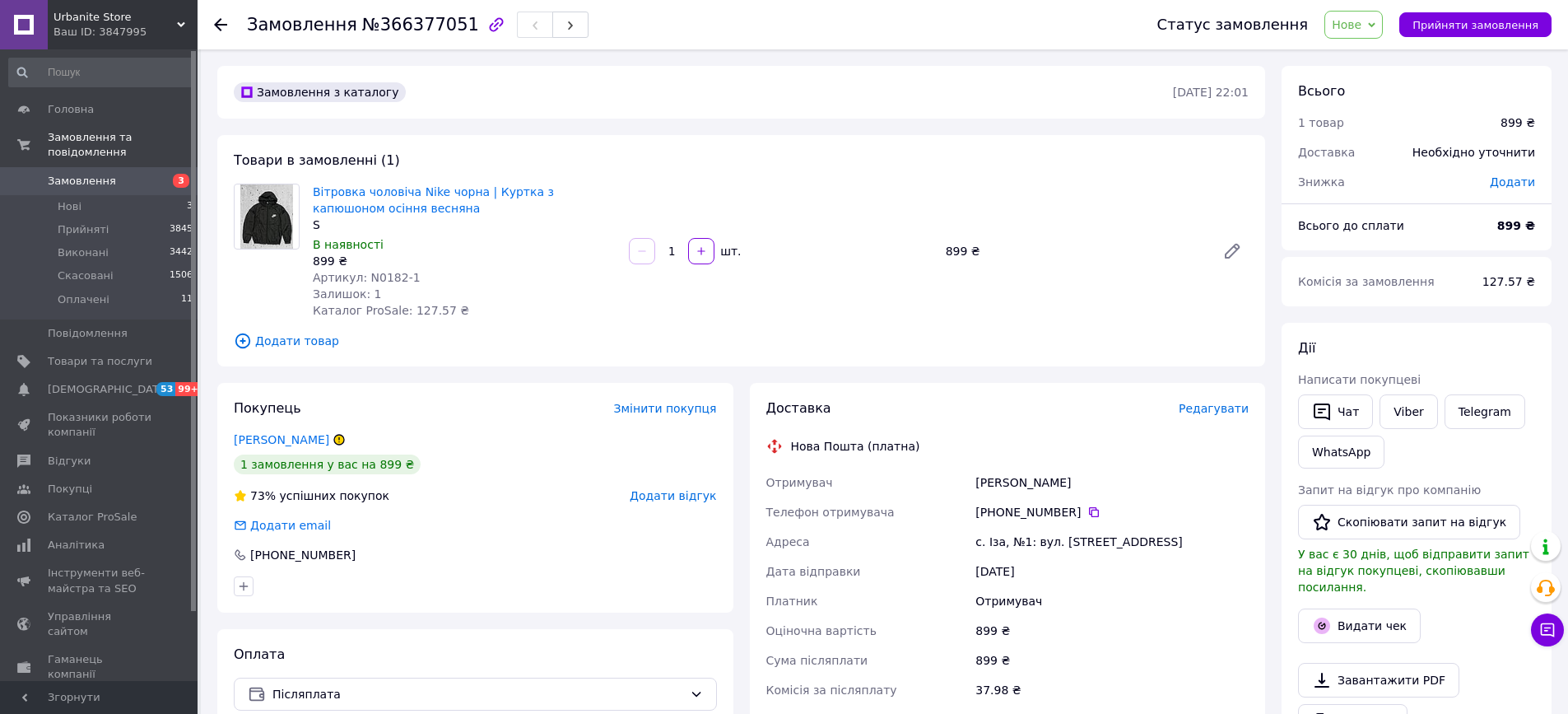
click at [1393, 437] on div "Чат Viber Telegram WhatsApp" at bounding box center [1416, 431] width 243 height 80
click at [1401, 407] on link "Viber" at bounding box center [1408, 412] width 58 height 35
drag, startPoint x: 404, startPoint y: 205, endPoint x: 312, endPoint y: 192, distance: 92.9
click at [312, 192] on span "Вітровка чоловіча Nike чорна | Куртка з капюшоном осіння весняна" at bounding box center [463, 200] width 303 height 33
copy link "Вітровка чоловіча Nike чорна | Куртка з капюшоном осіння весняна"
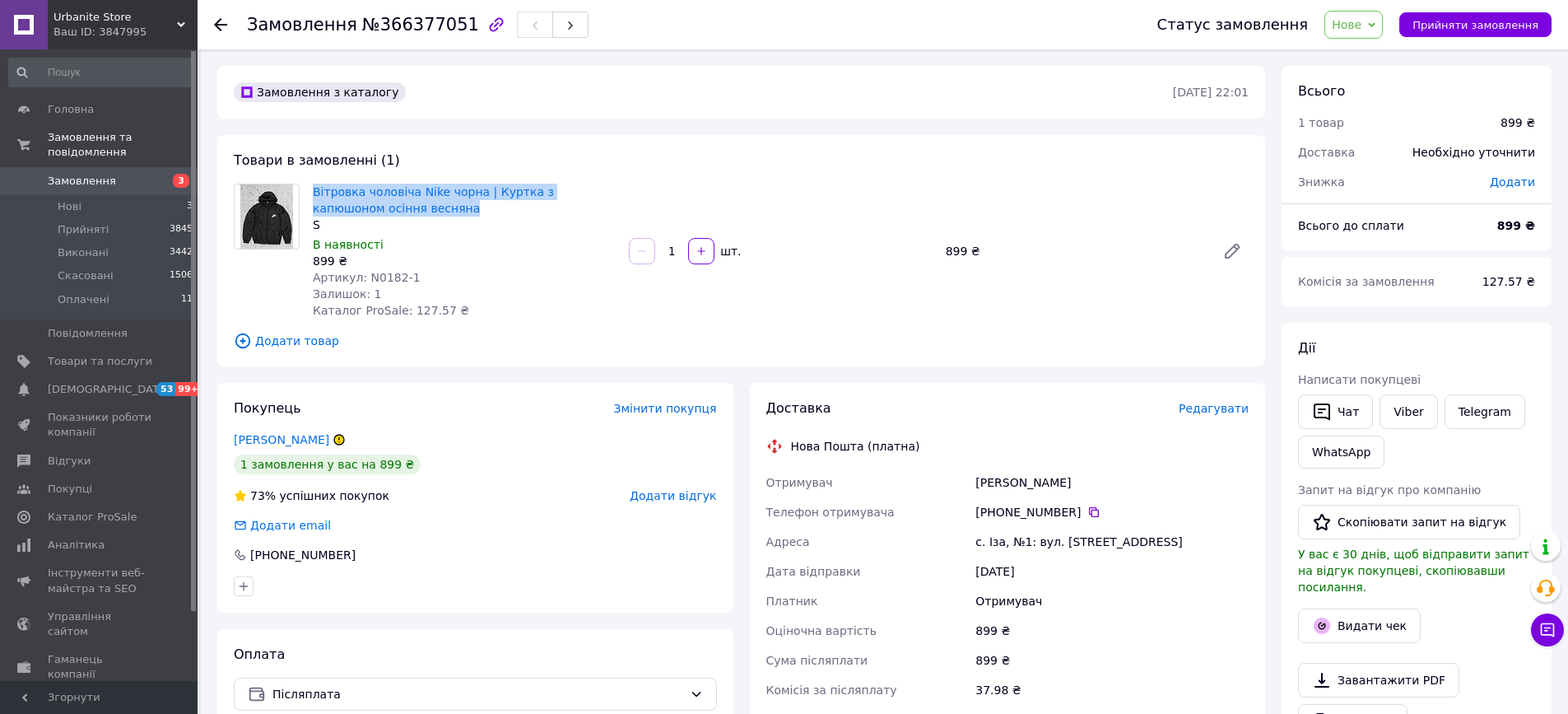
click at [1427, 430] on div "Viber" at bounding box center [1408, 412] width 64 height 41
click at [1421, 423] on link "Viber" at bounding box center [1408, 412] width 58 height 35
click at [1080, 537] on div "с. Іза, №1: вул. [STREET_ADDRESS]" at bounding box center [1112, 541] width 280 height 29
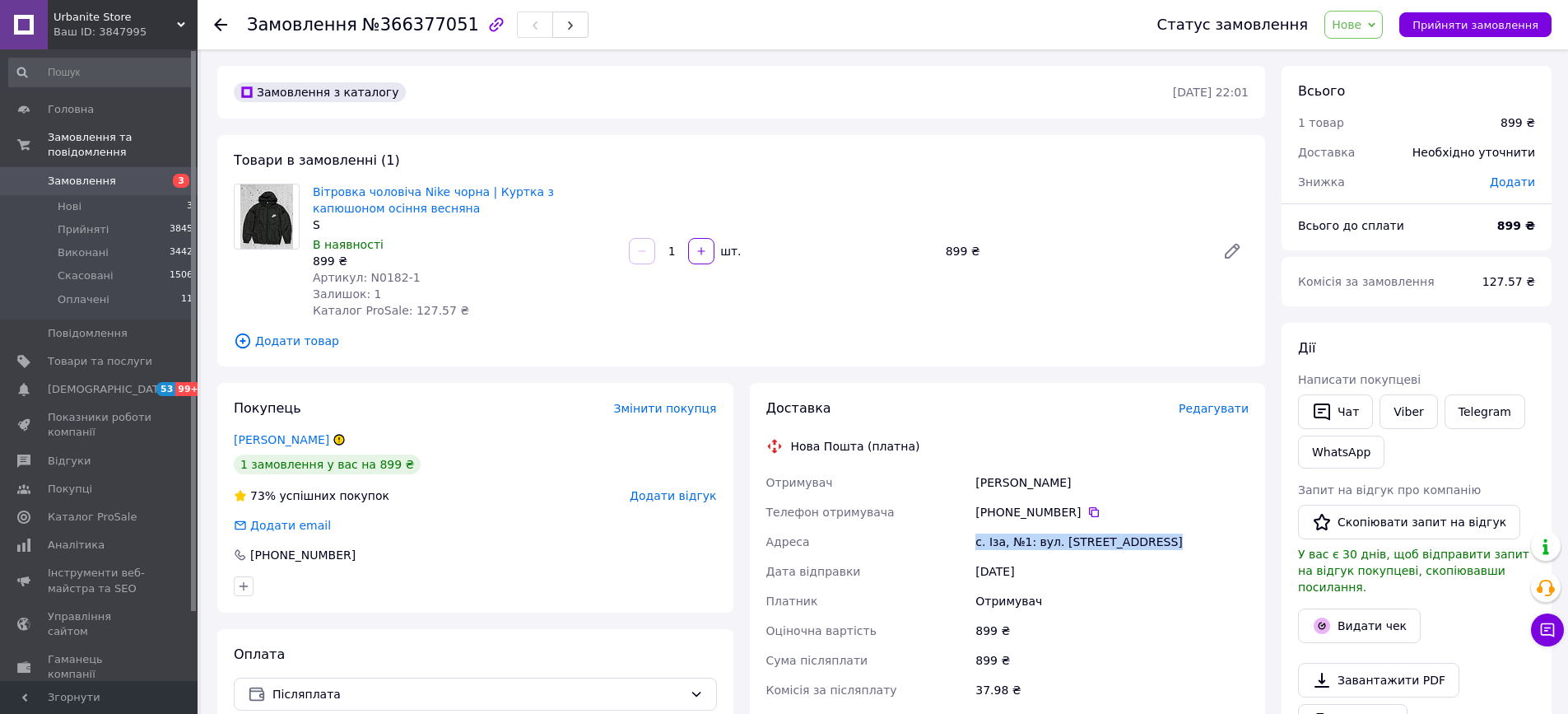
copy div "с. Іза, №1: вул. [STREET_ADDRESS]"
click at [1060, 492] on div "[PERSON_NAME]" at bounding box center [1112, 483] width 280 height 29
click at [1059, 492] on div "[PERSON_NAME]" at bounding box center [1112, 483] width 280 height 29
click at [1059, 492] on div "Лазорець Іван" at bounding box center [1112, 483] width 280 height 29
copy div "Лазорець Іван"
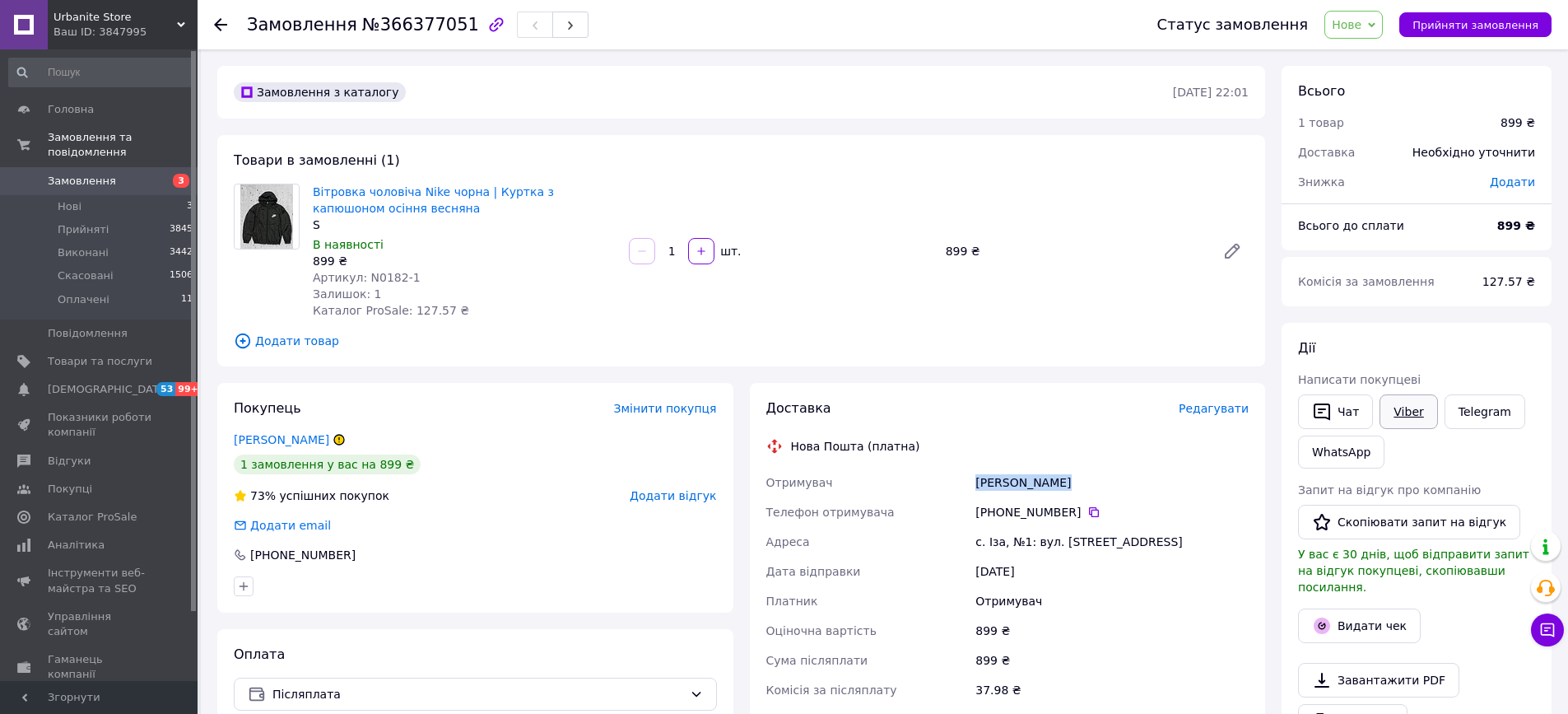
click at [1420, 425] on link "Viber" at bounding box center [1408, 412] width 58 height 35
copy div "Лазорець Іван"
click at [1425, 27] on span "Прийняти замовлення" at bounding box center [1476, 25] width 126 height 12
click at [1092, 508] on icon at bounding box center [1093, 512] width 9 height 9
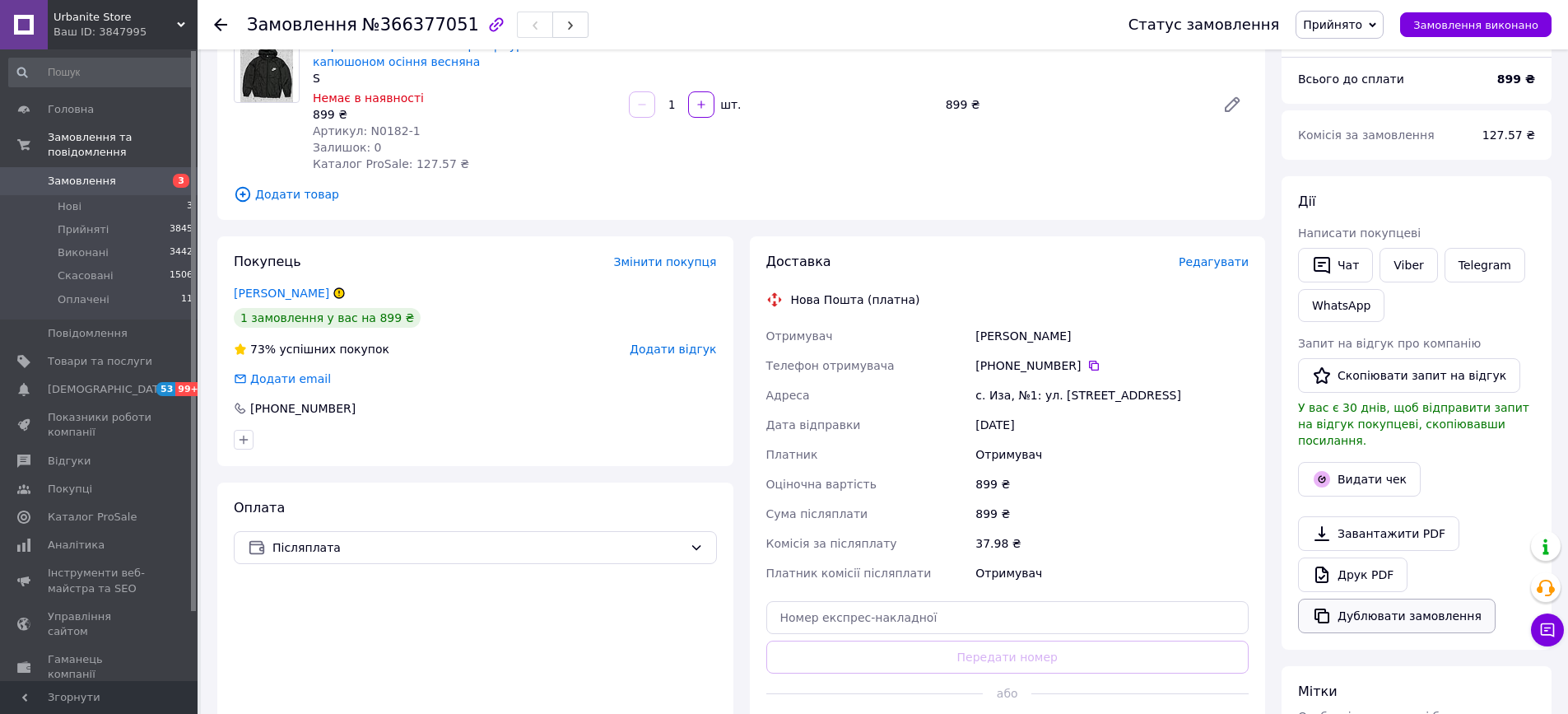
scroll to position [169, 0]
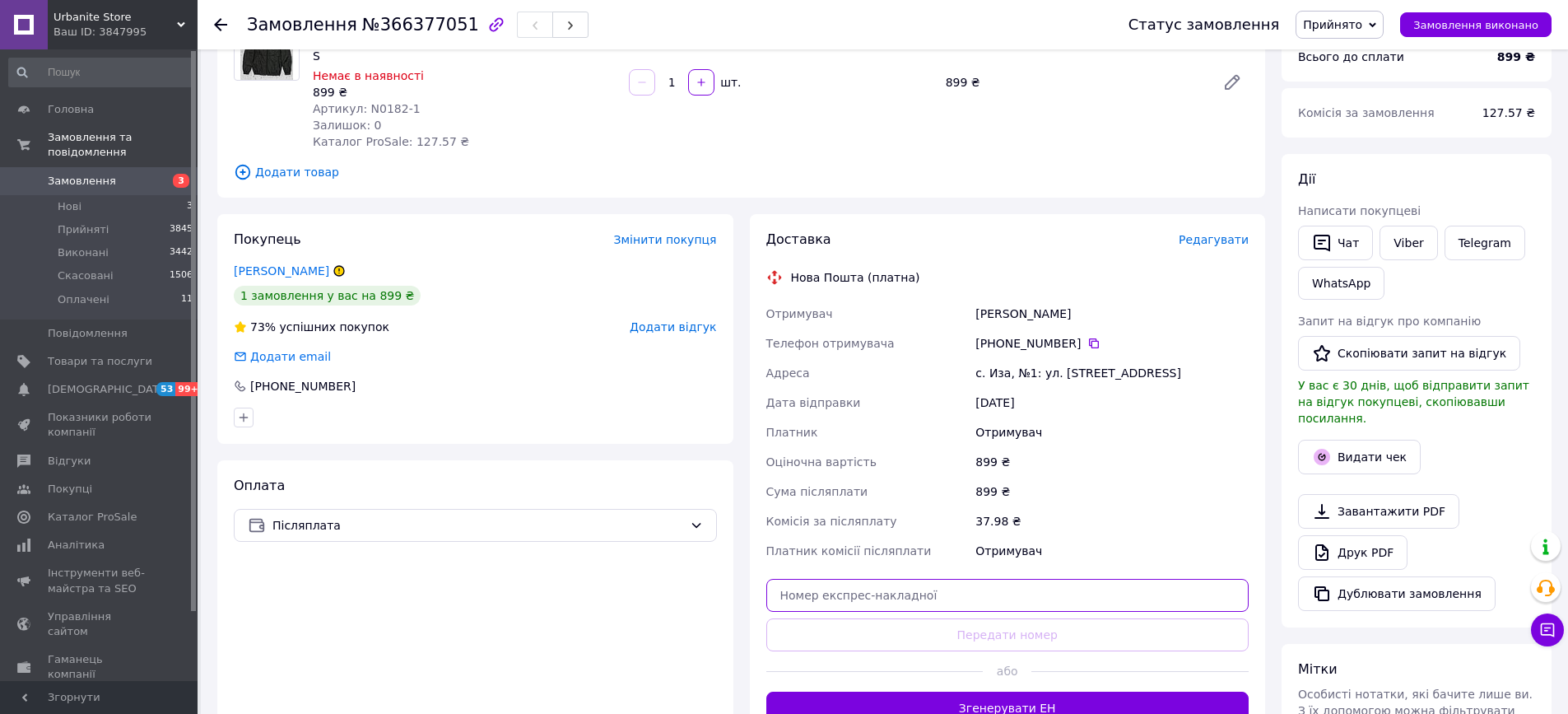
click at [1051, 603] on input "text" at bounding box center [1008, 596] width 483 height 33
paste input "20451269290905"
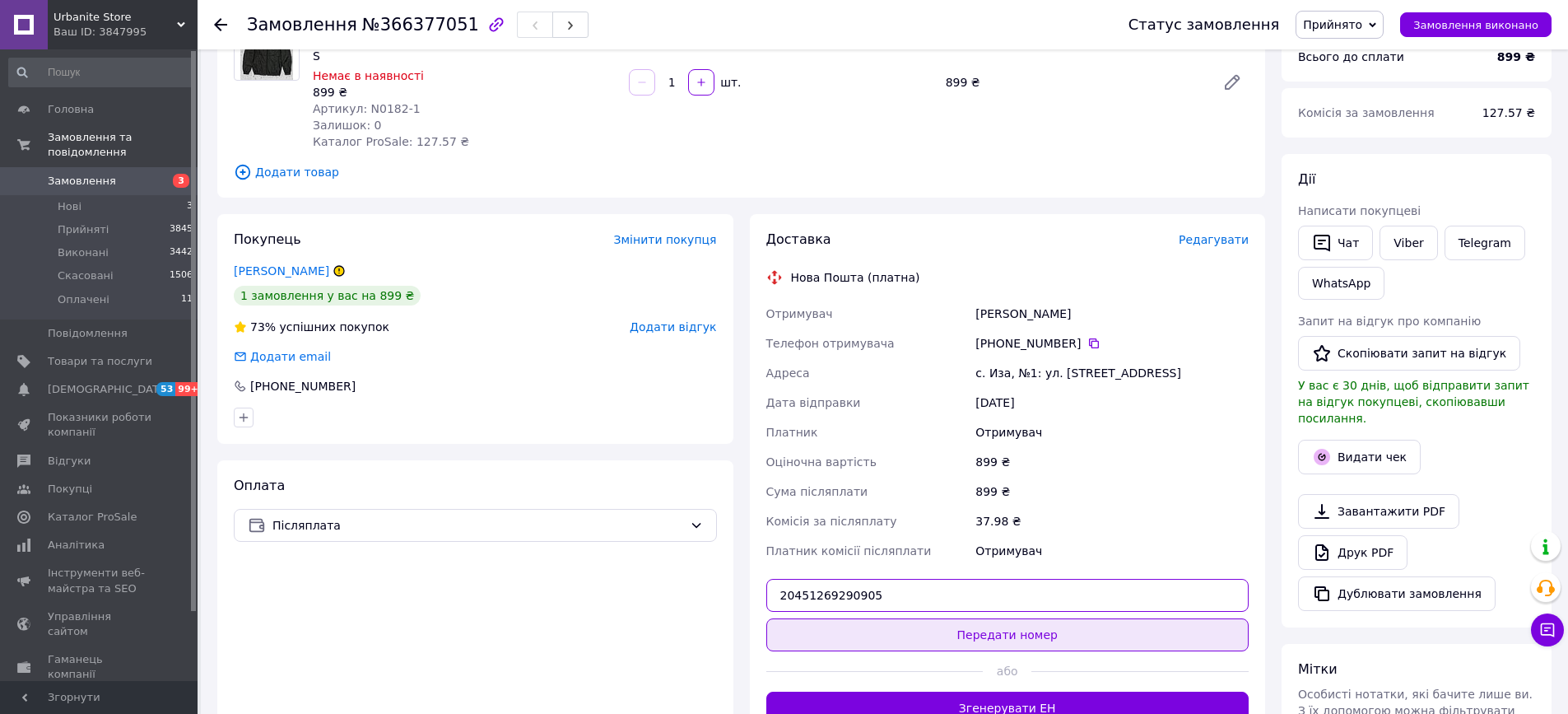
type input "20451269290905"
click at [1055, 622] on button "Передати номер" at bounding box center [1008, 635] width 483 height 33
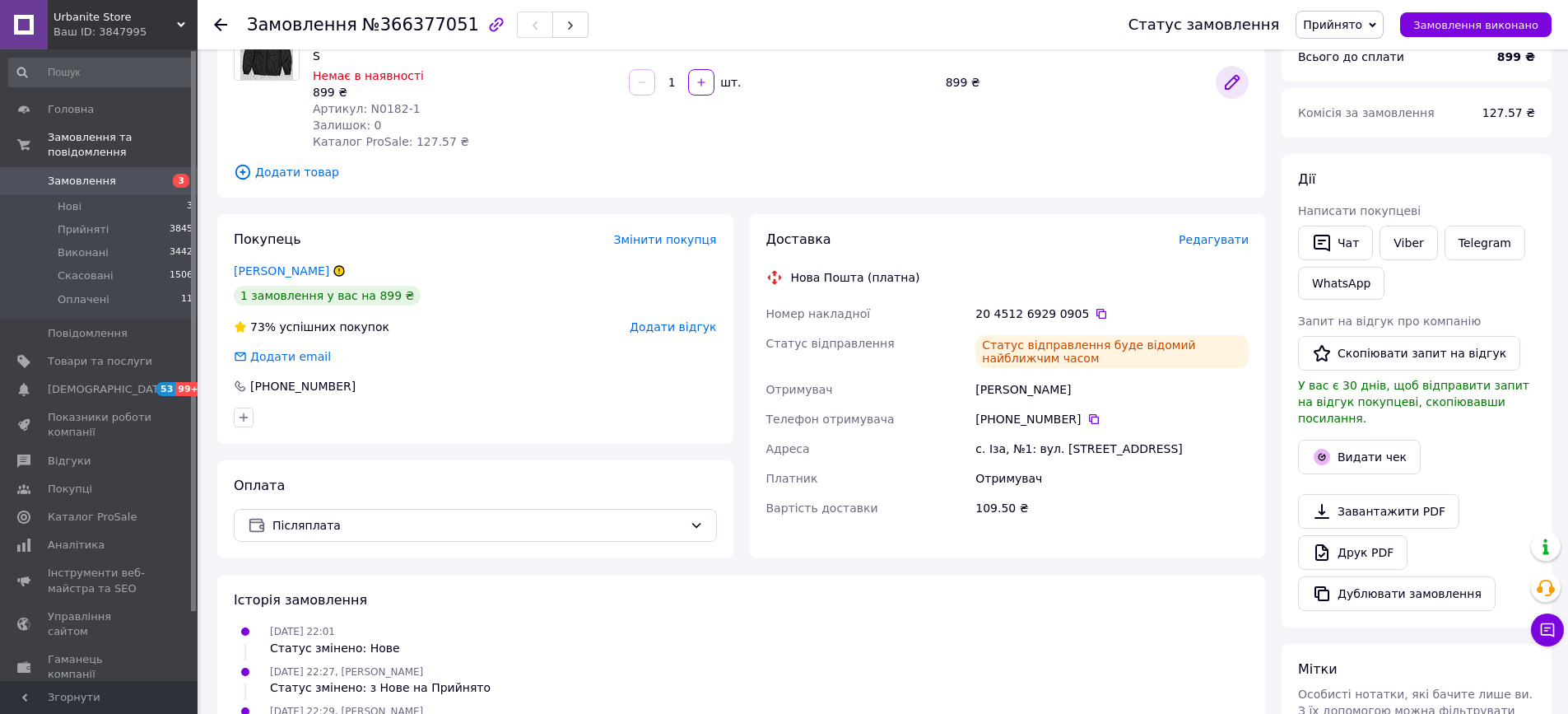
click at [1241, 81] on icon at bounding box center [1232, 82] width 20 height 20
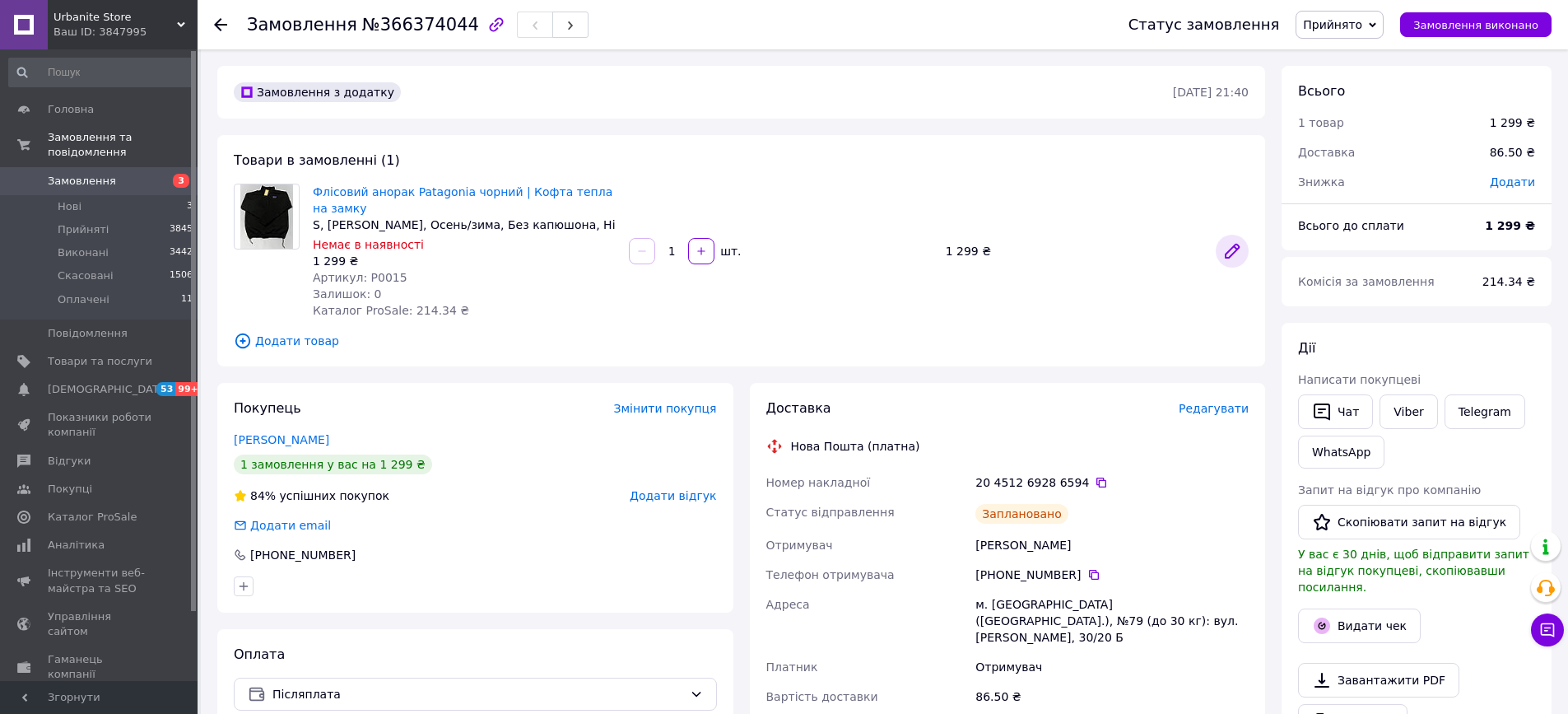
click at [1236, 263] on link at bounding box center [1232, 251] width 33 height 33
click at [223, 12] on div at bounding box center [230, 24] width 33 height 49
click at [217, 19] on icon at bounding box center [220, 24] width 13 height 13
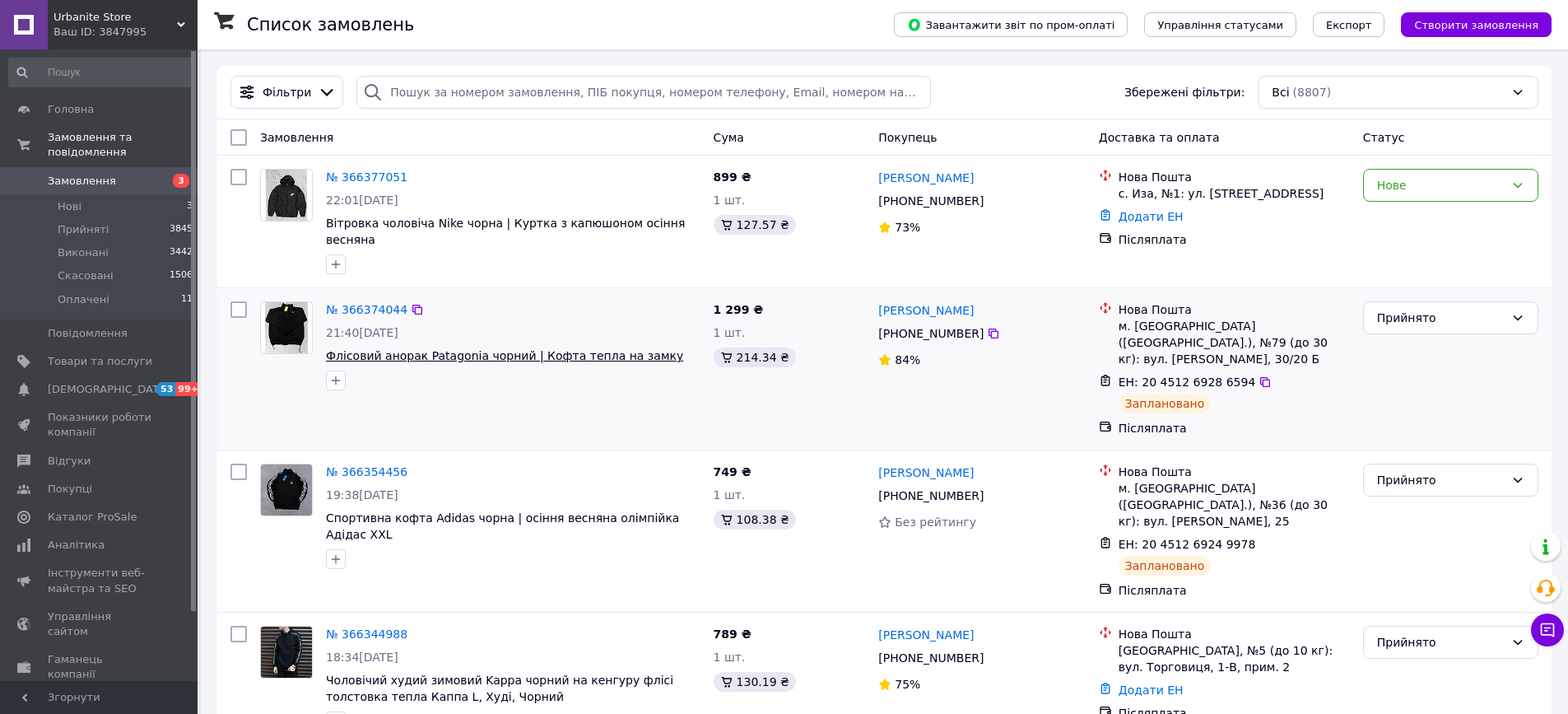
click at [462, 358] on span "Флісовий анорак Patagonia чорний | Кофта тепла на замку" at bounding box center [505, 355] width 357 height 13
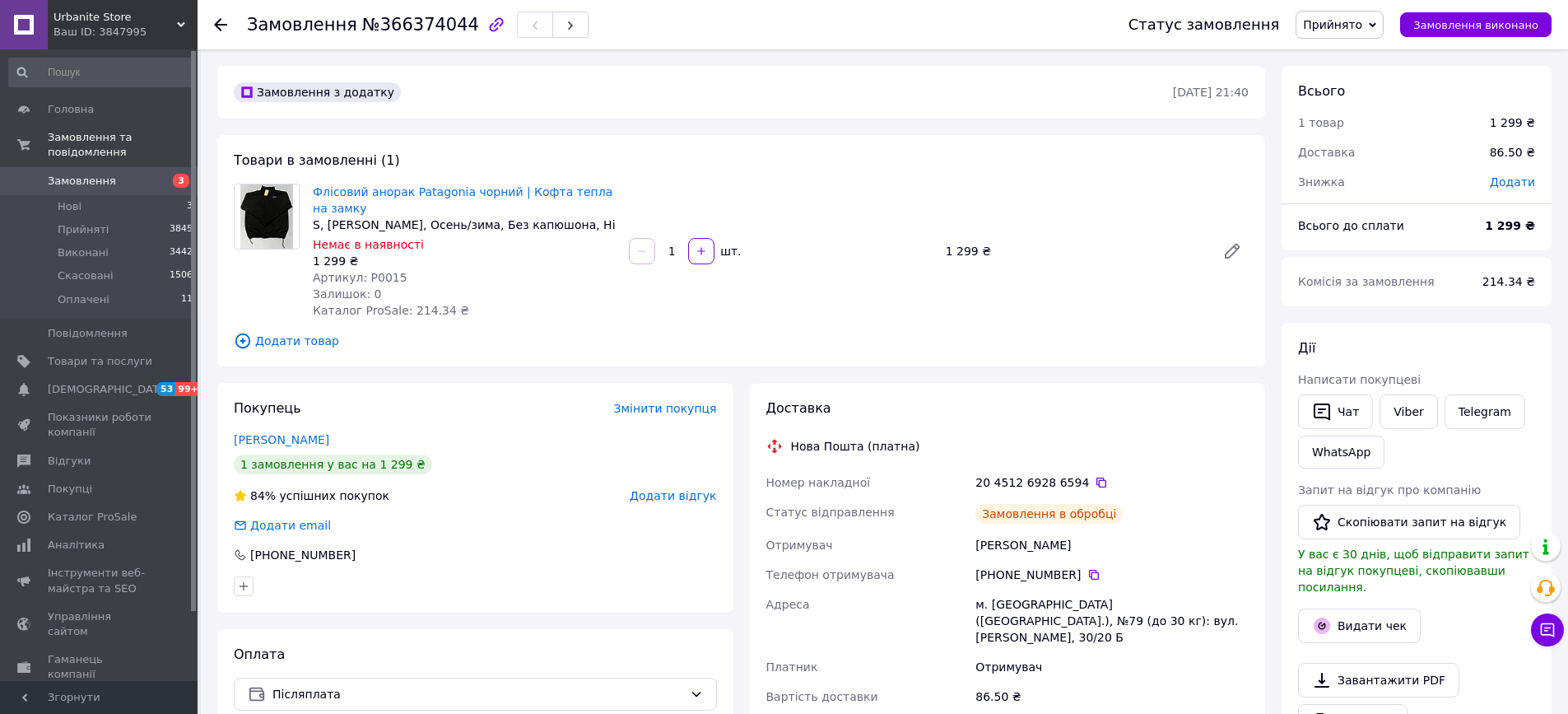
click at [76, 184] on span "Замовлення" at bounding box center [81, 180] width 68 height 15
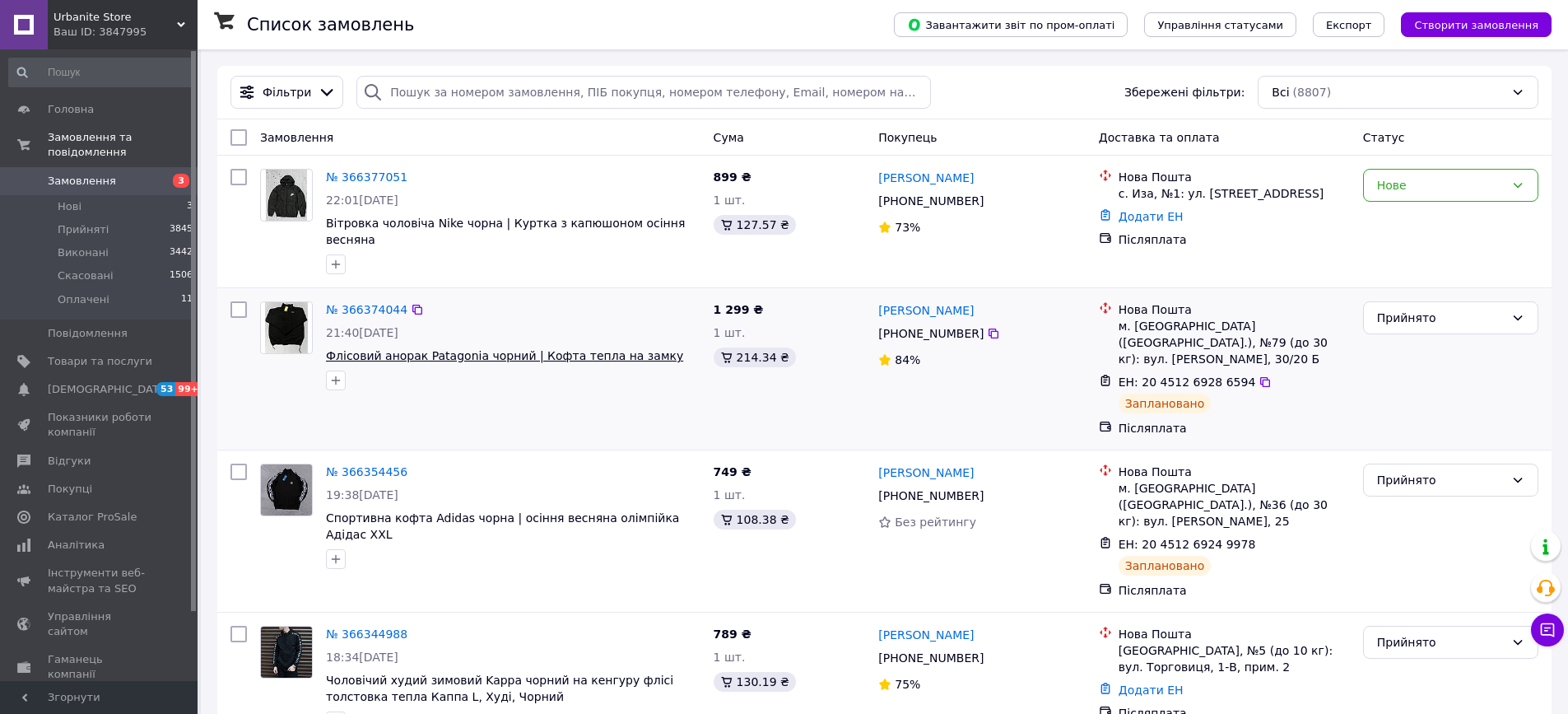
click at [373, 353] on span "Флісовий анорак Patagonia чорний | Кофта тепла на замку" at bounding box center [505, 355] width 357 height 13
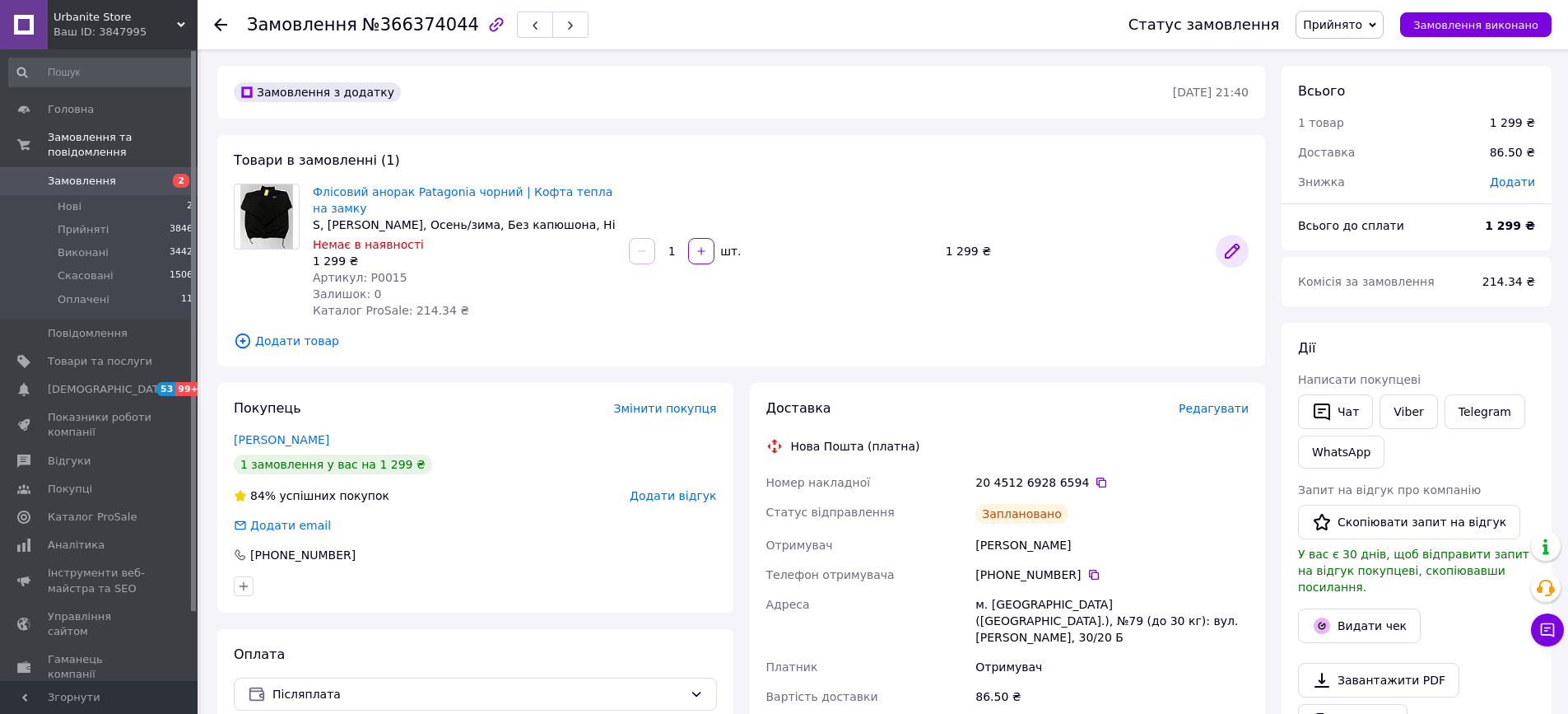
click at [1231, 252] on icon at bounding box center [1231, 250] width 13 height 13
click at [121, 184] on span "Замовлення" at bounding box center [99, 180] width 104 height 15
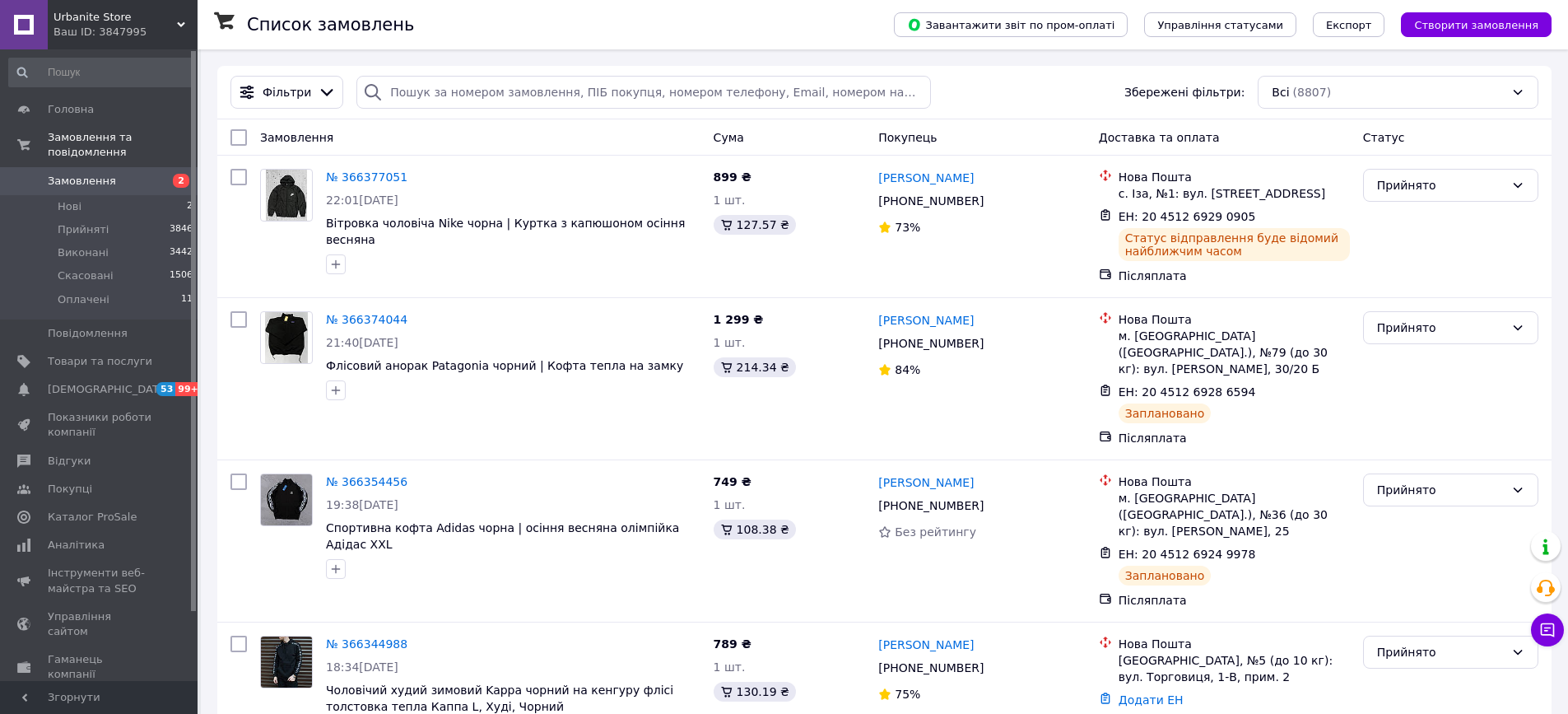
scroll to position [681, 0]
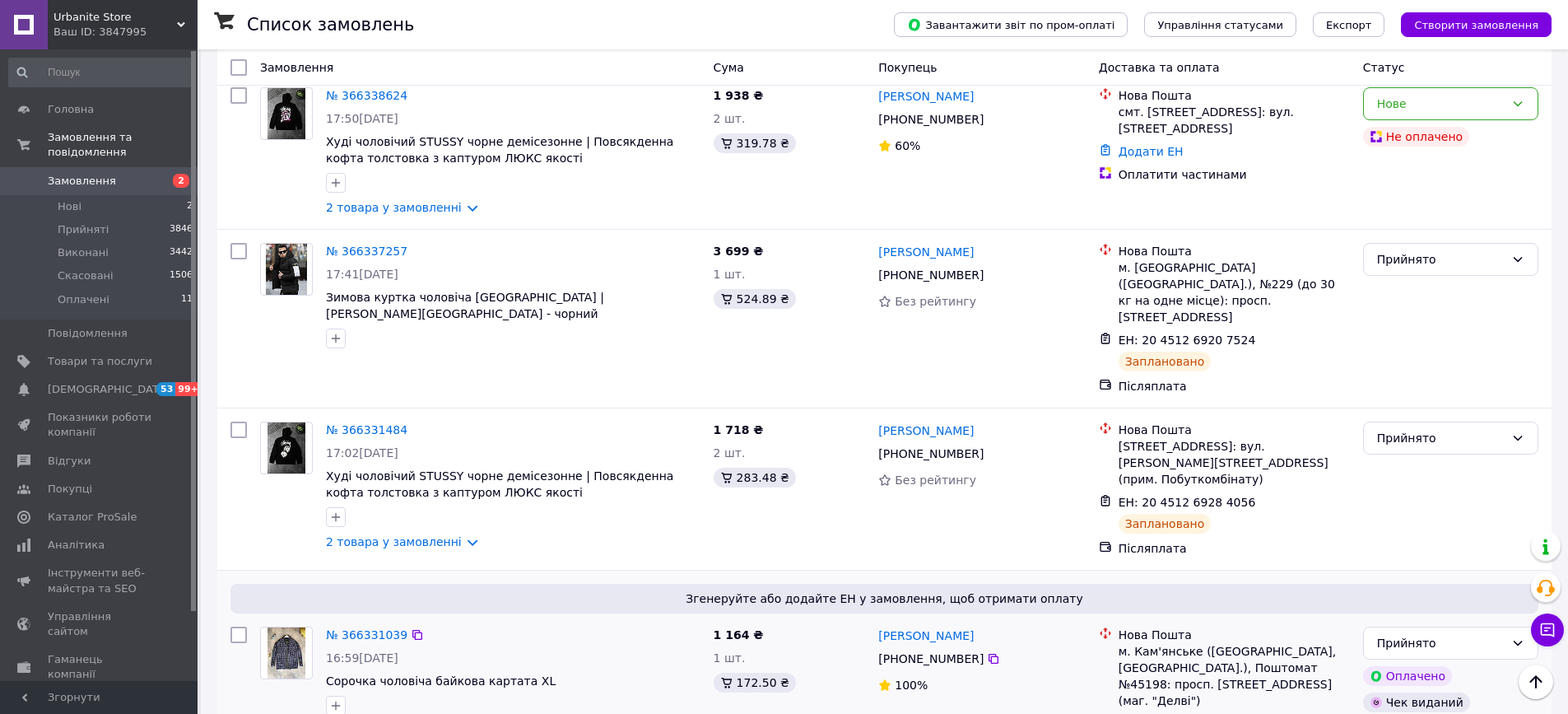
click at [1148, 713] on link "Додати ЕН" at bounding box center [1150, 723] width 65 height 13
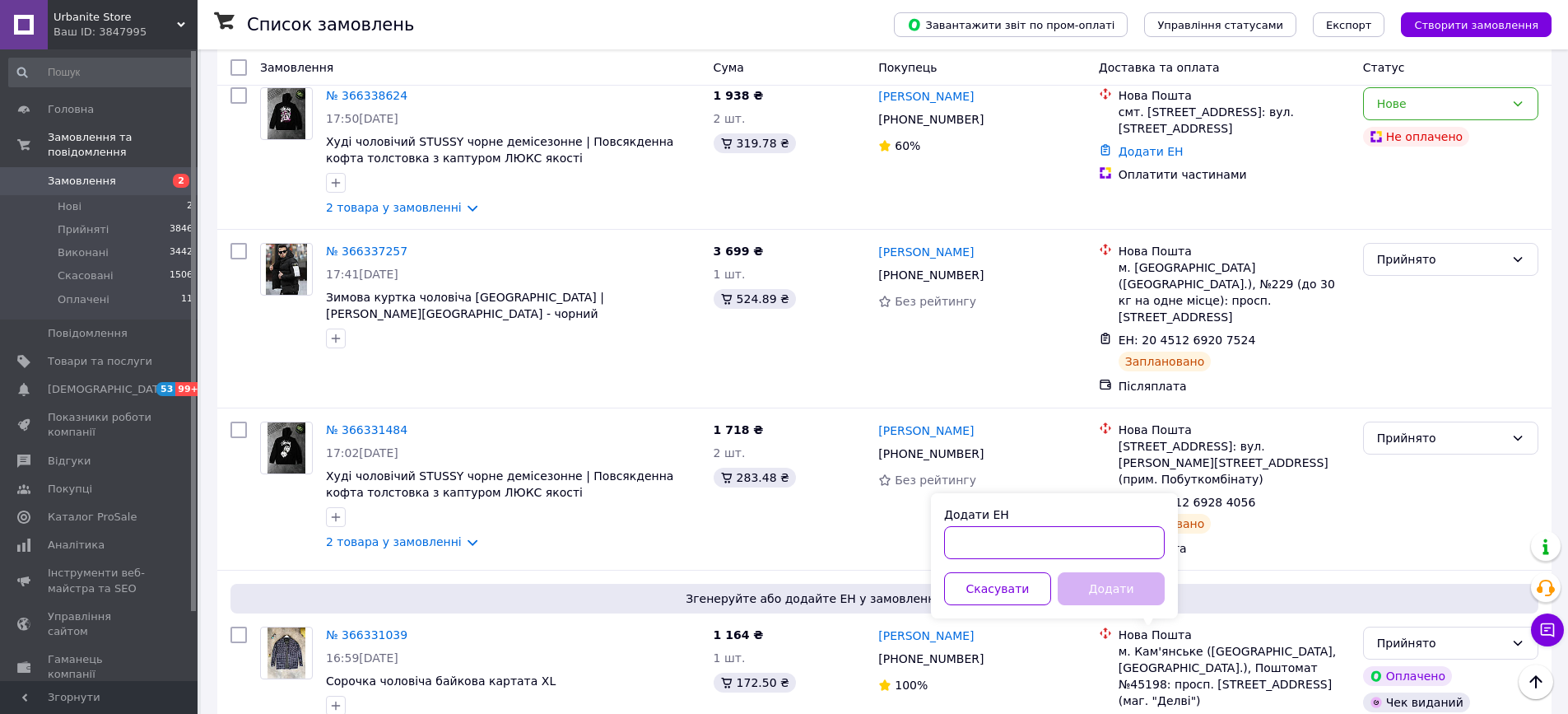
click at [975, 544] on input "Додати ЕН" at bounding box center [1055, 543] width 221 height 33
paste input "20451269244844"
type input "20451269244844"
click at [1124, 584] on button "Додати" at bounding box center [1111, 589] width 107 height 33
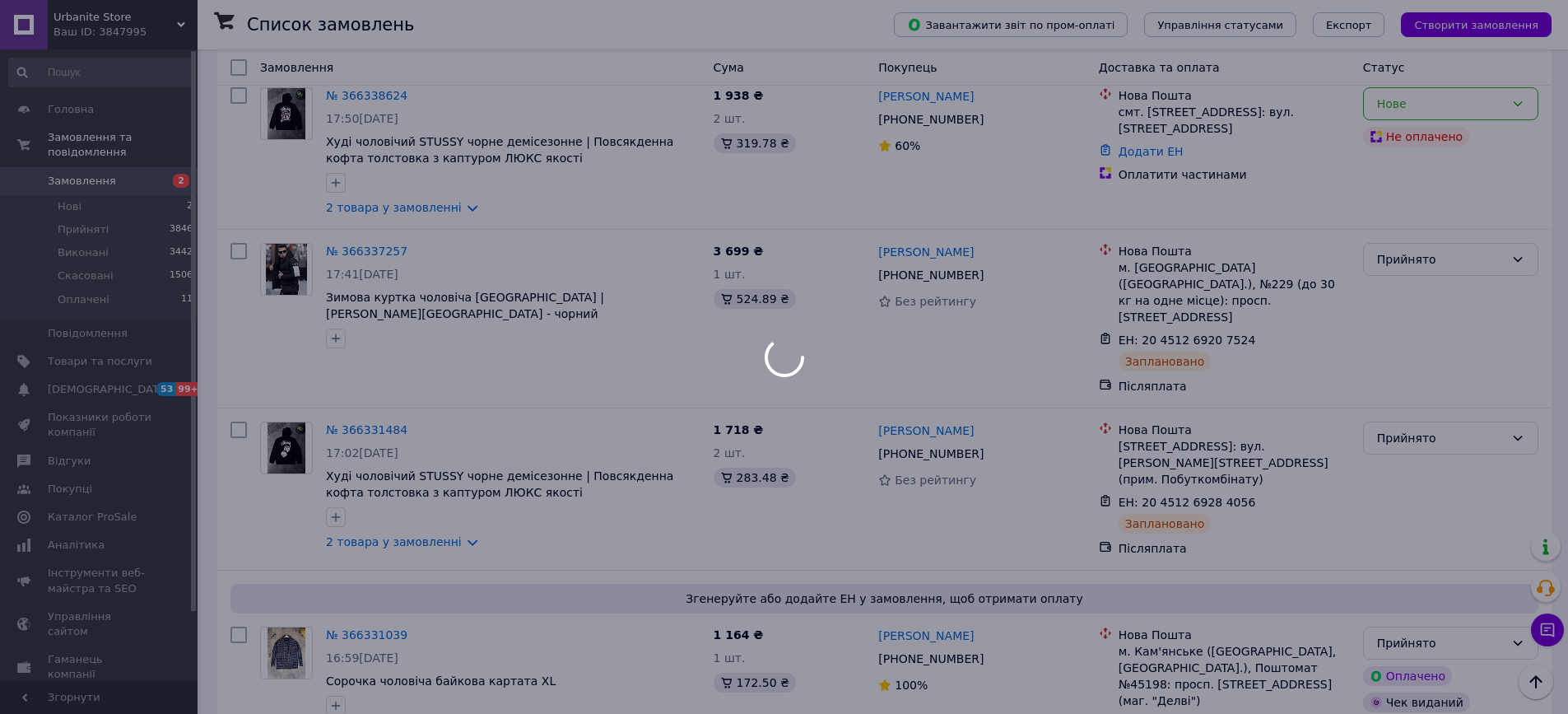
scroll to position [671, 0]
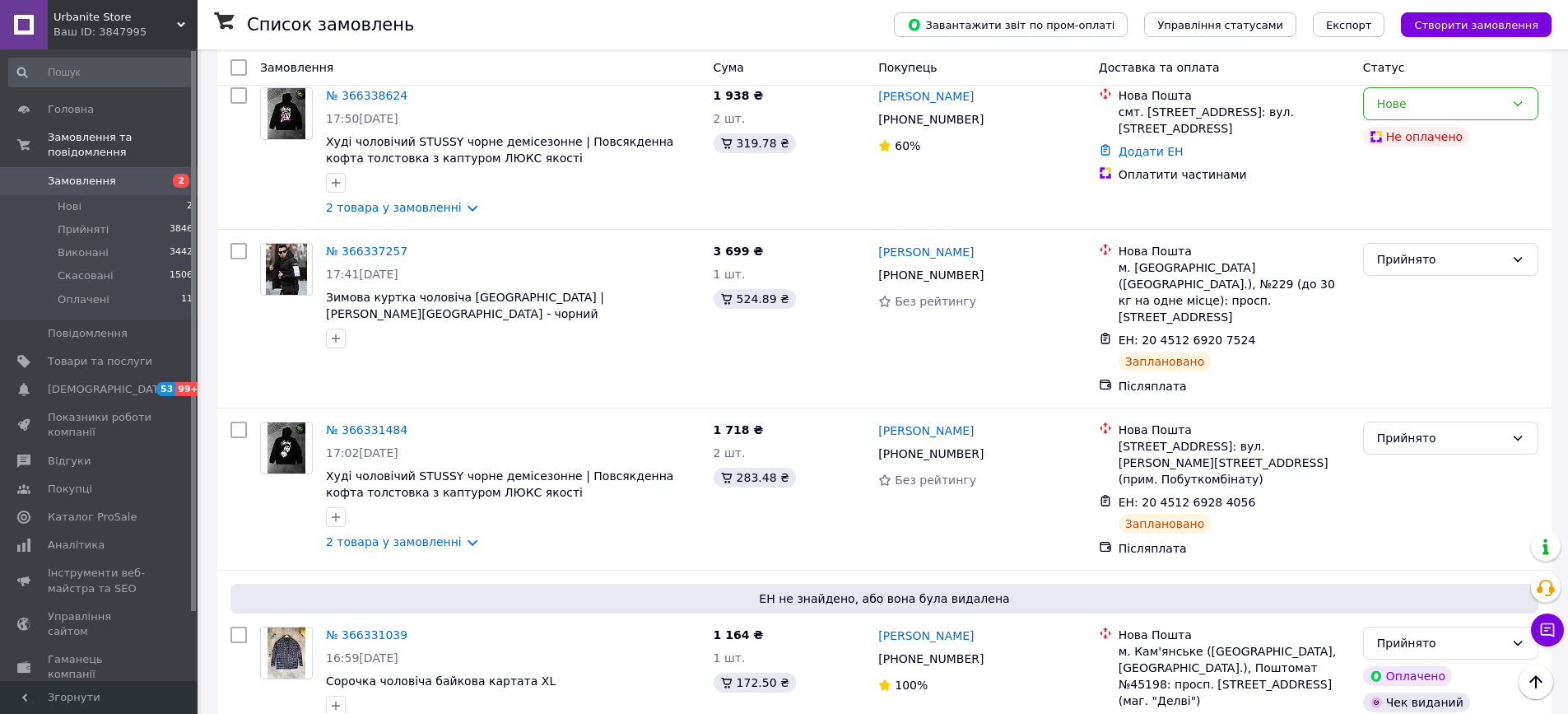
click at [1567, 16] on div "Список замовлень Завантажити звіт по пром-оплаті Управління статусами Експорт С…" at bounding box center [883, 24] width 1370 height 49
